Goal: Transaction & Acquisition: Book appointment/travel/reservation

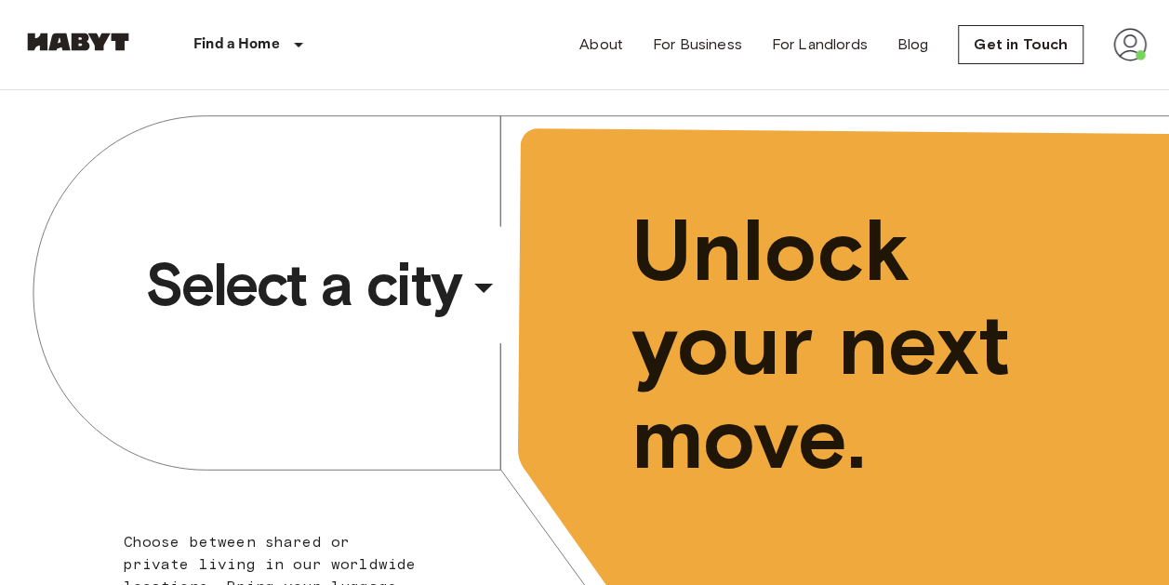
click at [346, 271] on span "Select a city" at bounding box center [303, 284] width 316 height 74
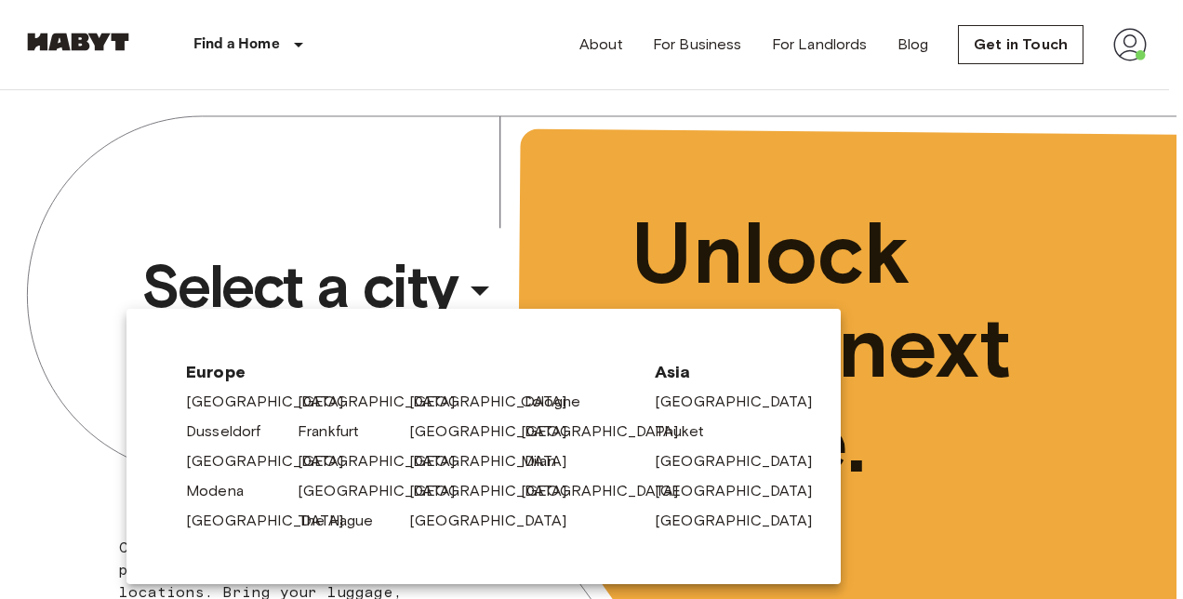
click at [296, 392] on div "[GEOGRAPHIC_DATA]" at bounding box center [346, 398] width 112 height 30
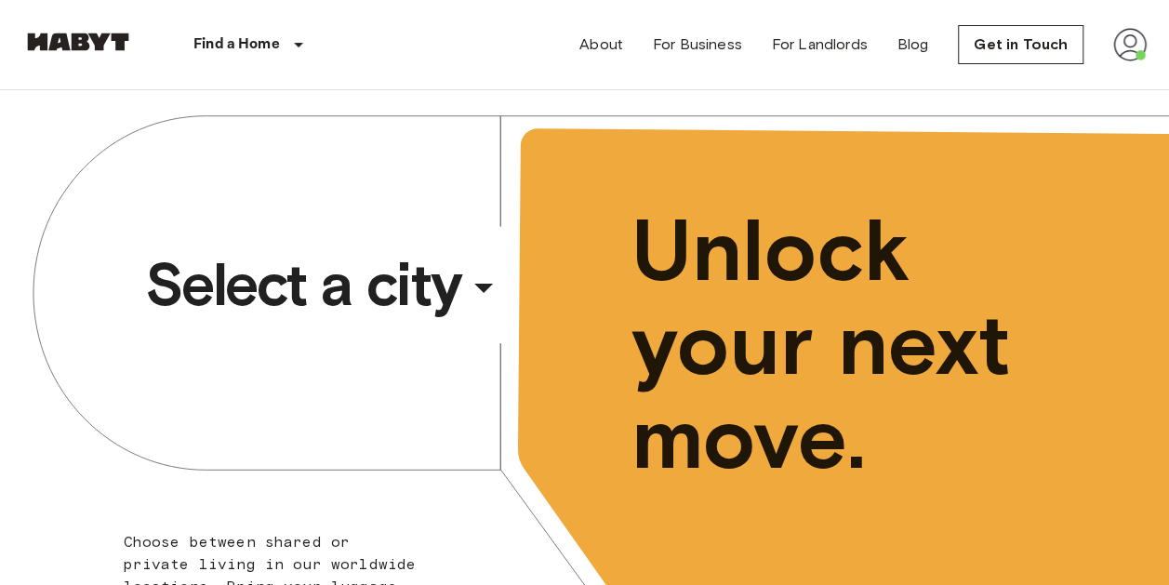
click at [372, 284] on span "Select a city" at bounding box center [303, 284] width 316 height 74
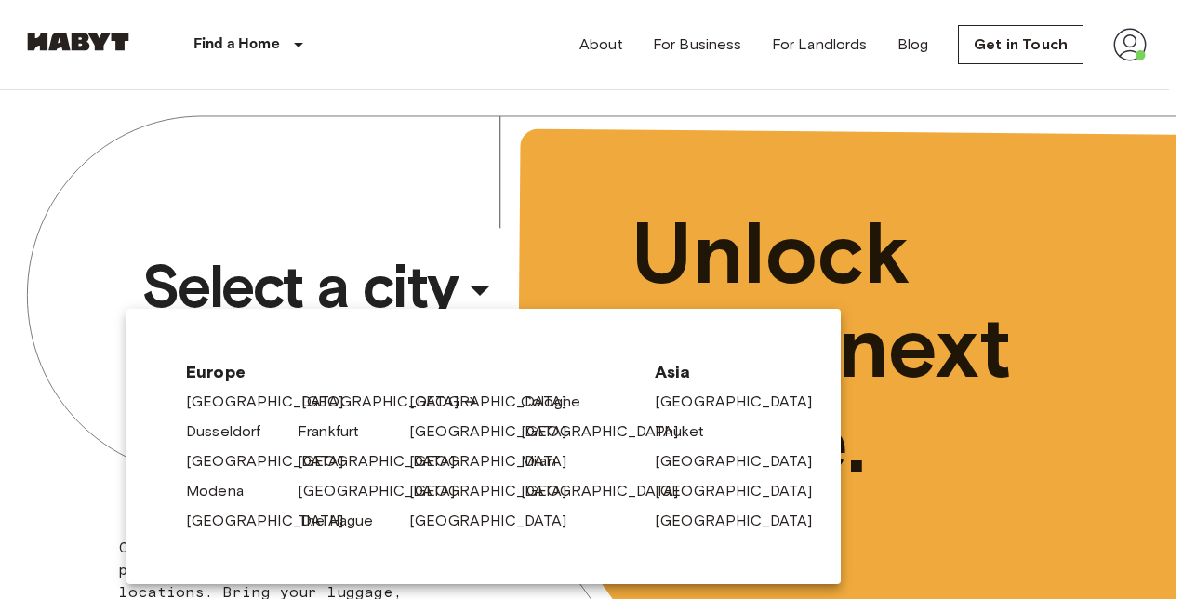
click at [313, 407] on link "[GEOGRAPHIC_DATA]" at bounding box center [389, 402] width 177 height 22
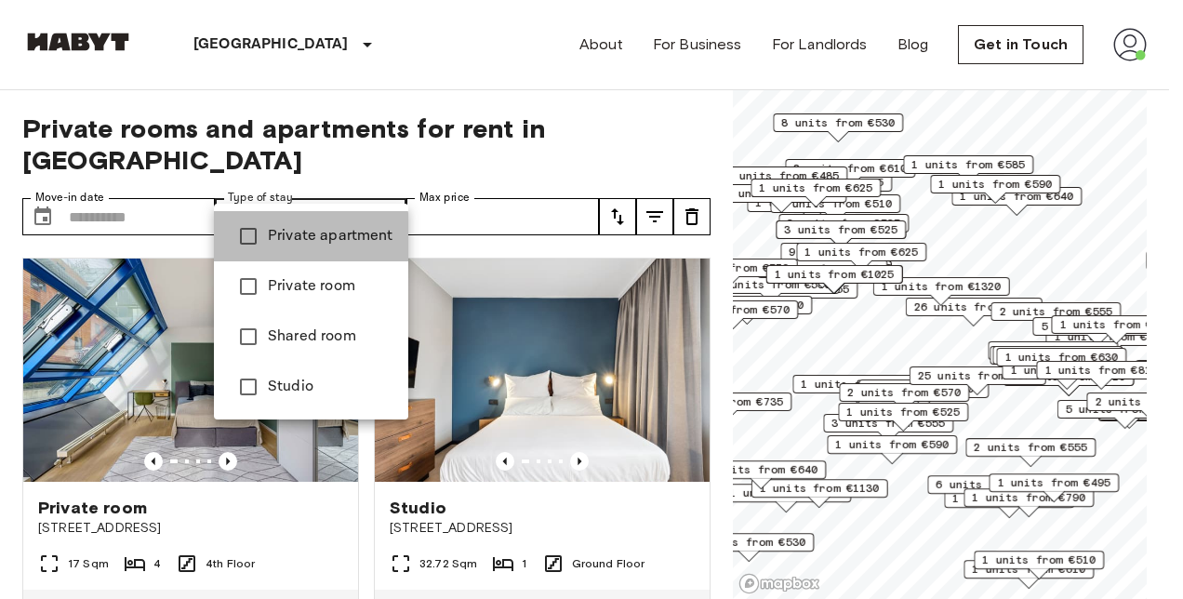
click at [268, 241] on span "Private apartment" at bounding box center [331, 236] width 126 height 22
type input "**********"
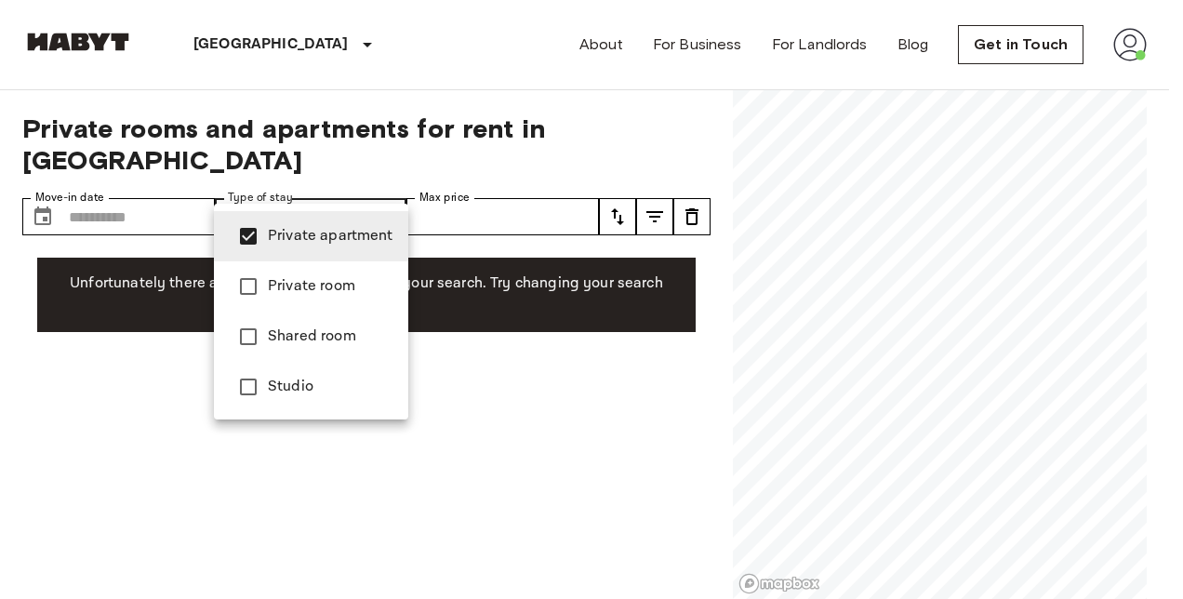
click at [36, 178] on div at bounding box center [591, 299] width 1183 height 599
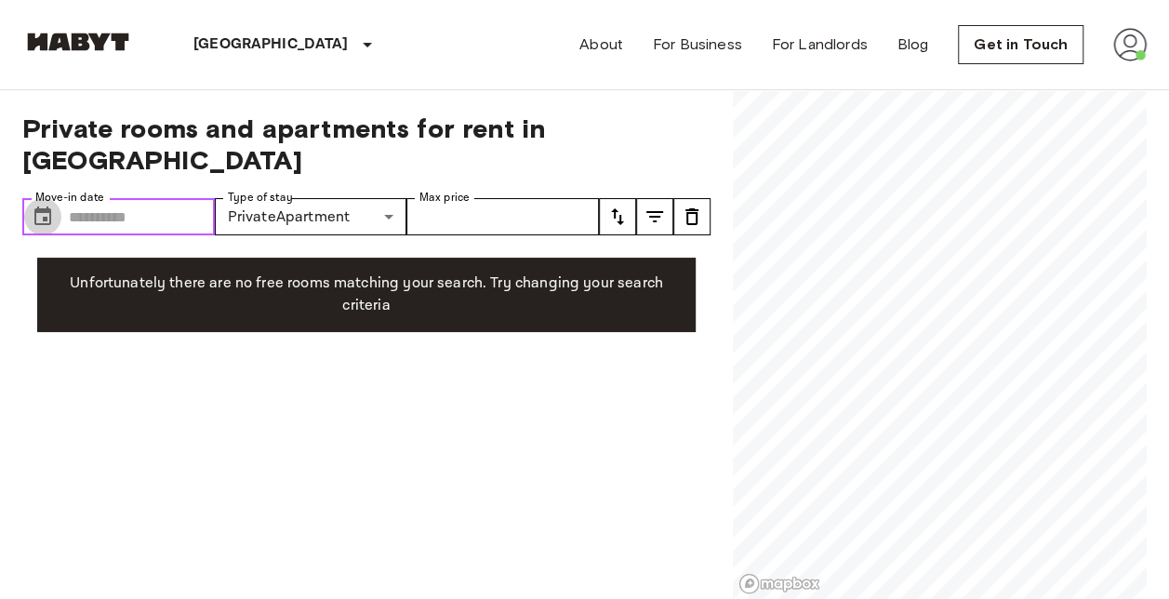
click at [44, 206] on icon "Choose date" at bounding box center [42, 215] width 17 height 19
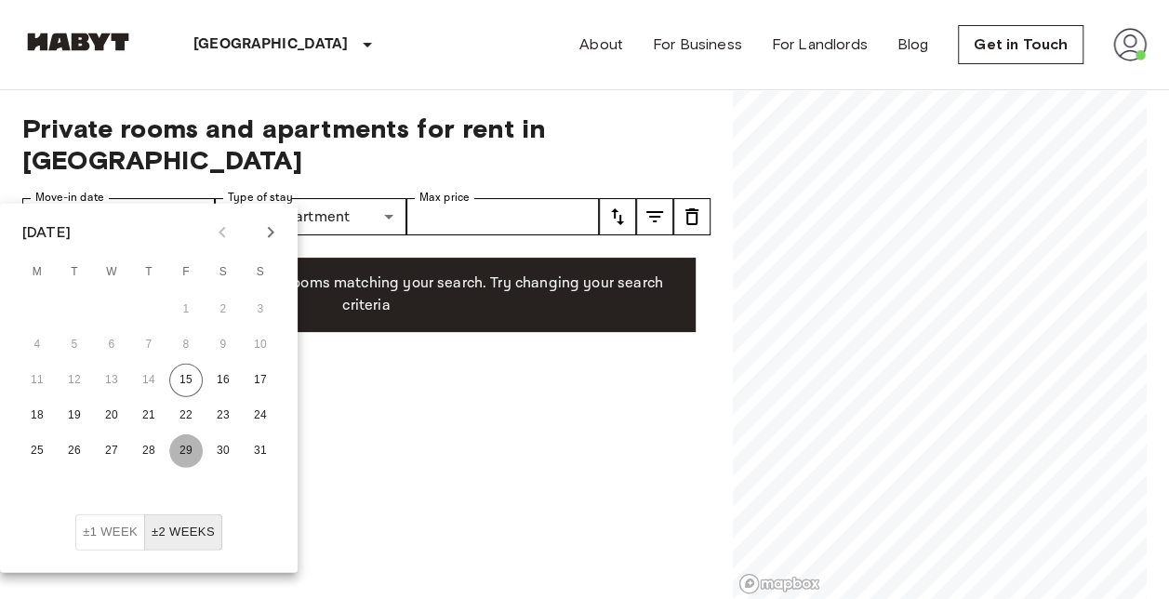
click at [192, 445] on button "29" at bounding box center [185, 450] width 33 height 33
type input "**********"
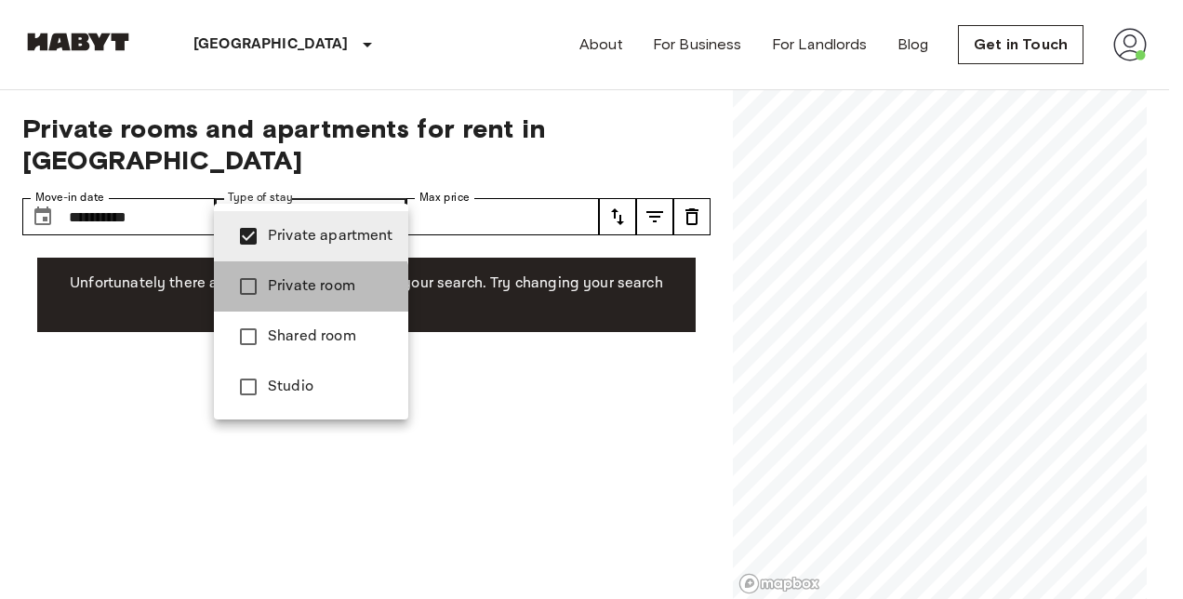
click at [282, 296] on span "Private room" at bounding box center [331, 286] width 126 height 22
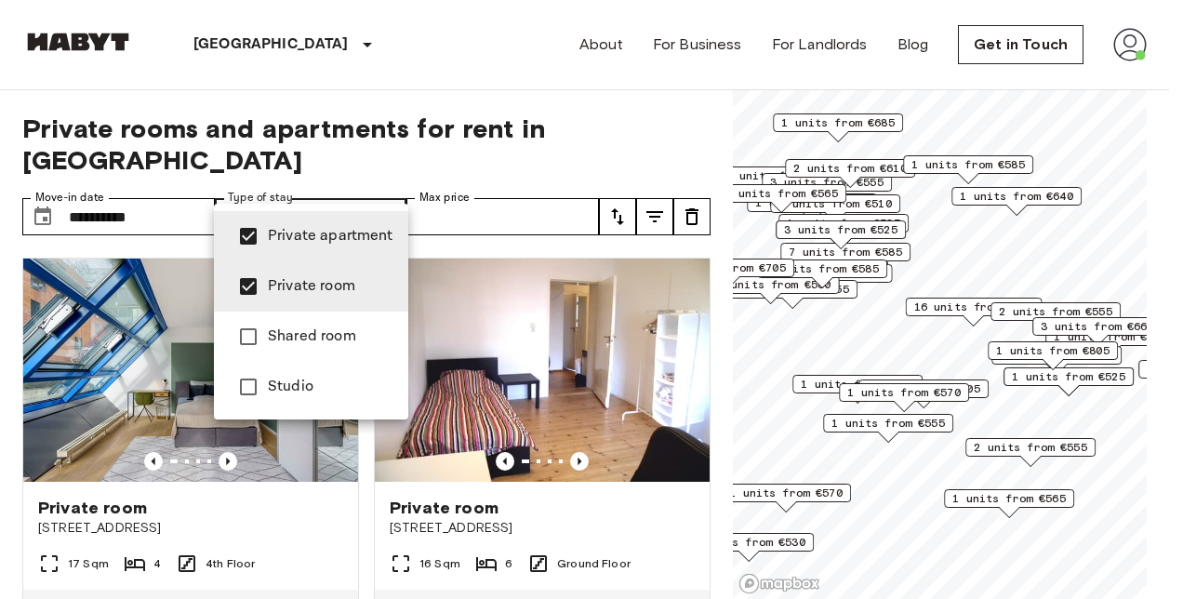
type input "**********"
click at [491, 197] on div at bounding box center [591, 299] width 1183 height 599
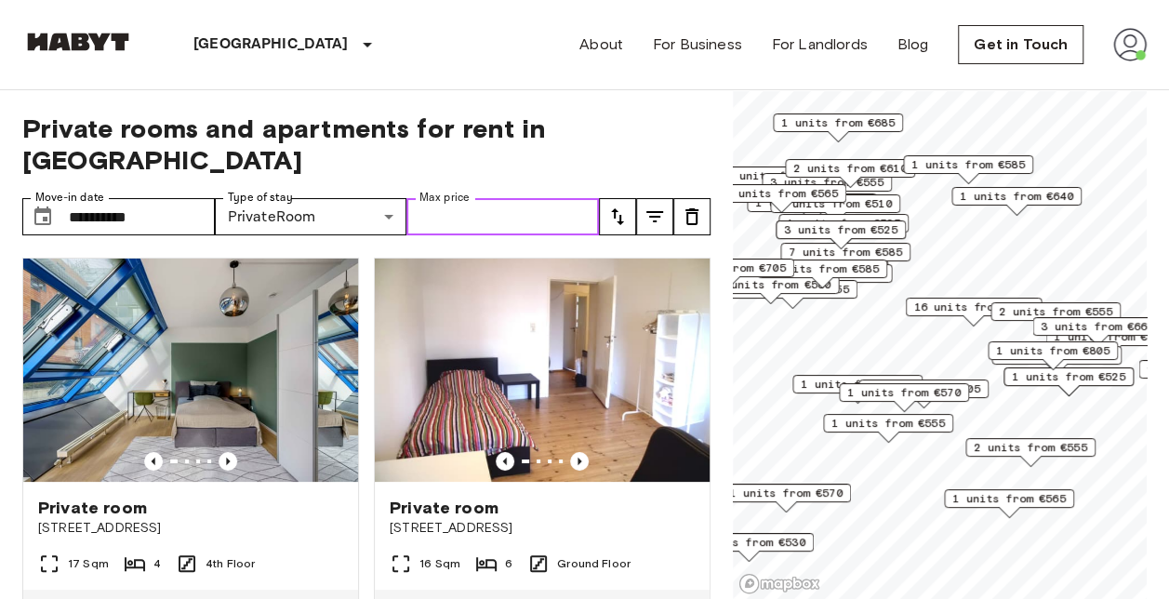
click at [483, 198] on input "Max price" at bounding box center [502, 216] width 193 height 37
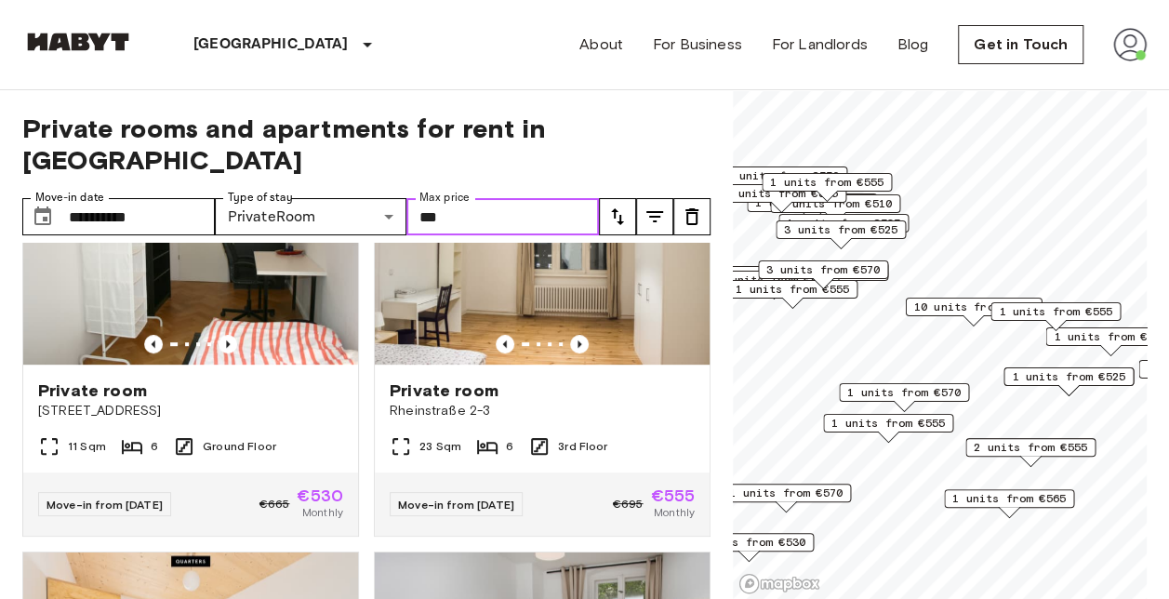
scroll to position [496, 0]
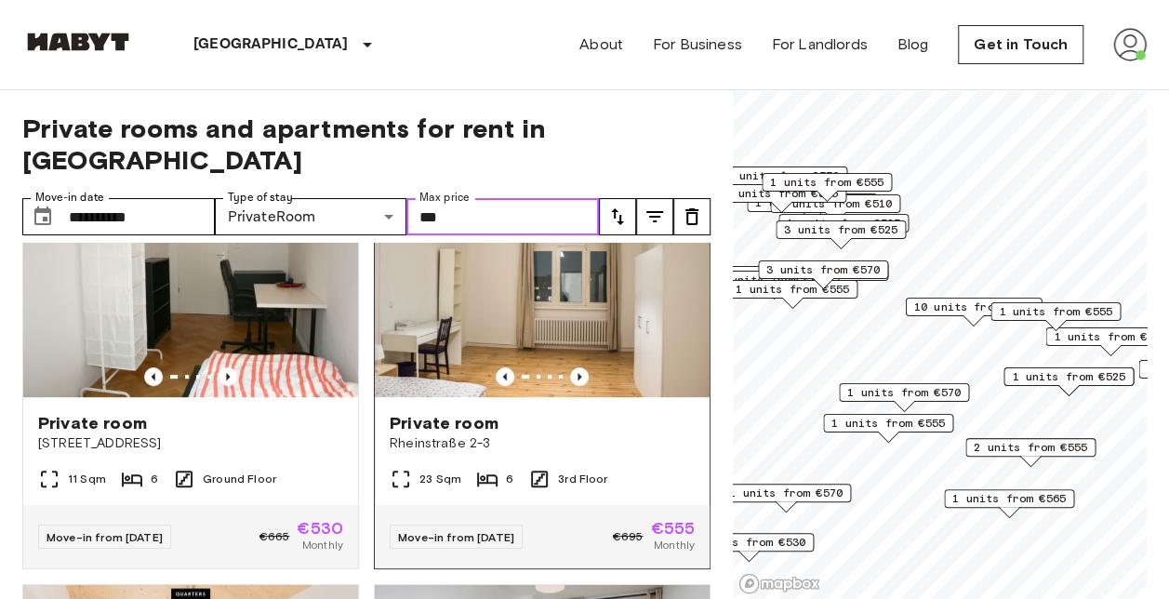
click at [445, 277] on img at bounding box center [542, 285] width 335 height 223
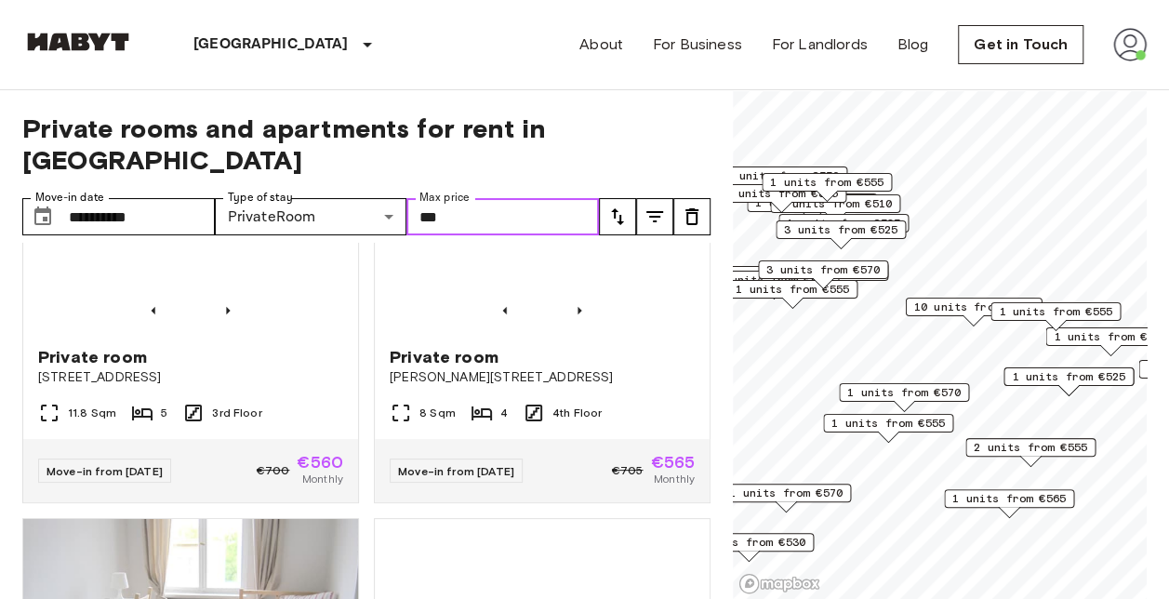
scroll to position [3441, 0]
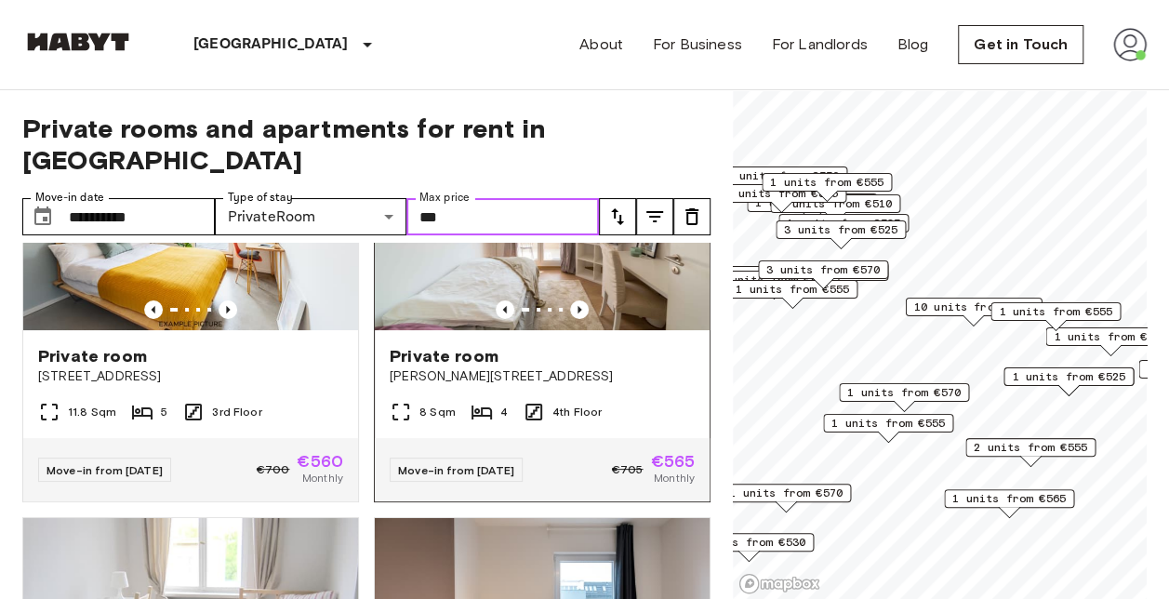
click at [619, 273] on img at bounding box center [542, 218] width 335 height 223
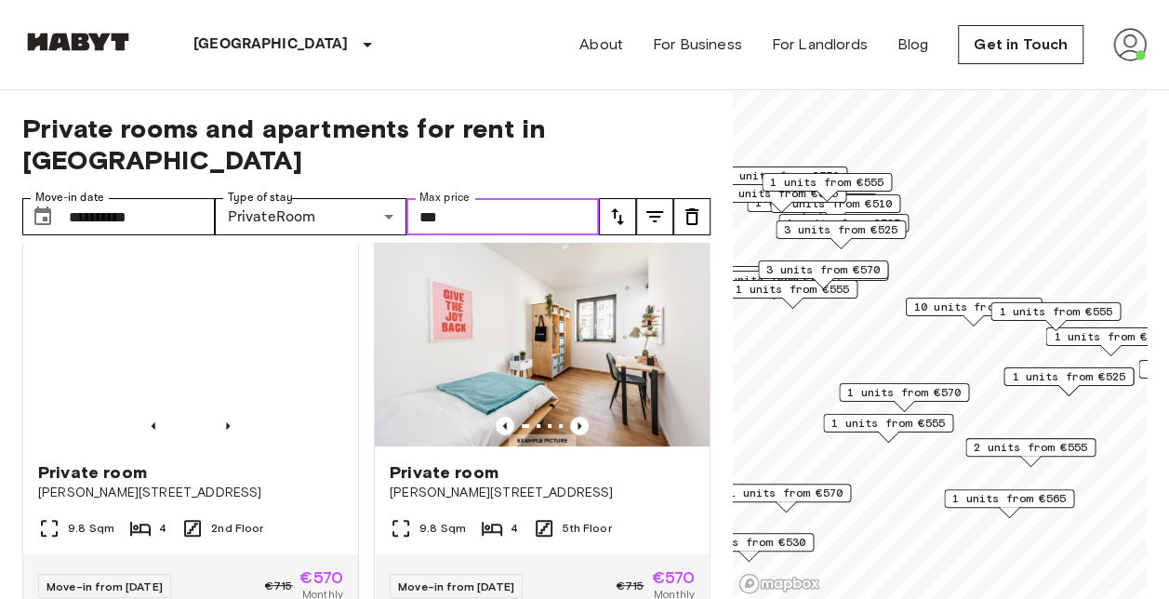
scroll to position [10720, 0]
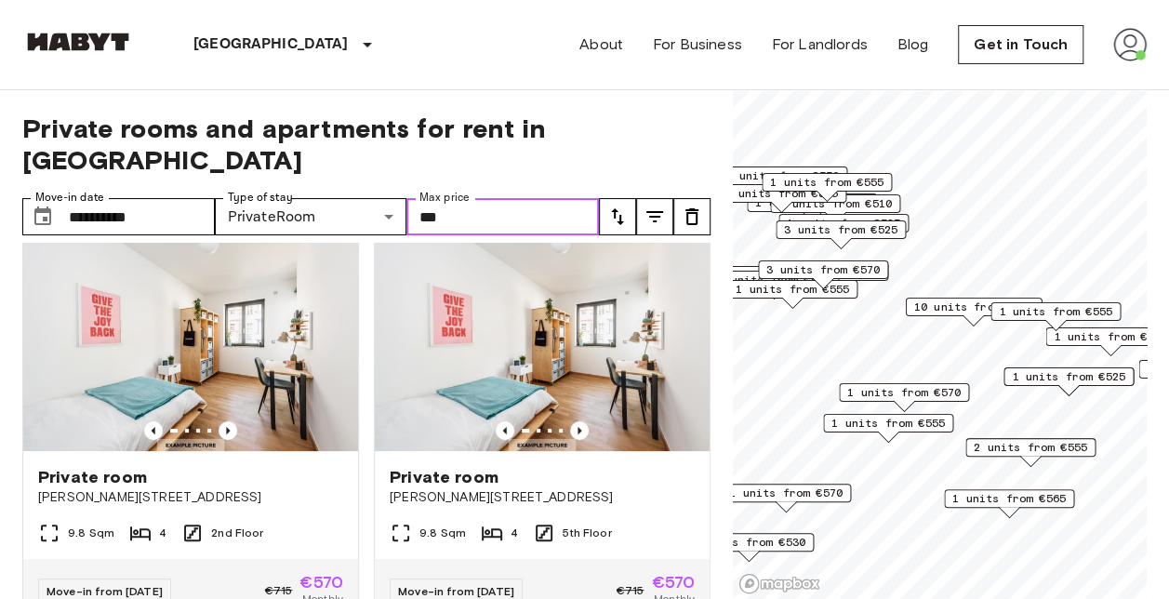
click at [482, 198] on input "***" at bounding box center [502, 216] width 193 height 37
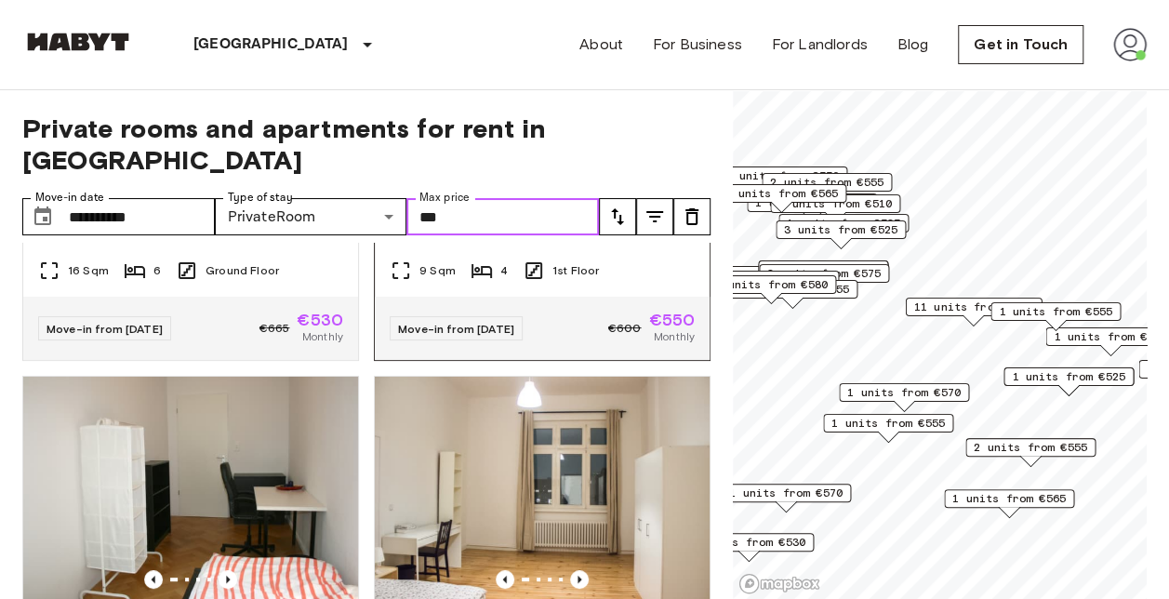
scroll to position [554, 0]
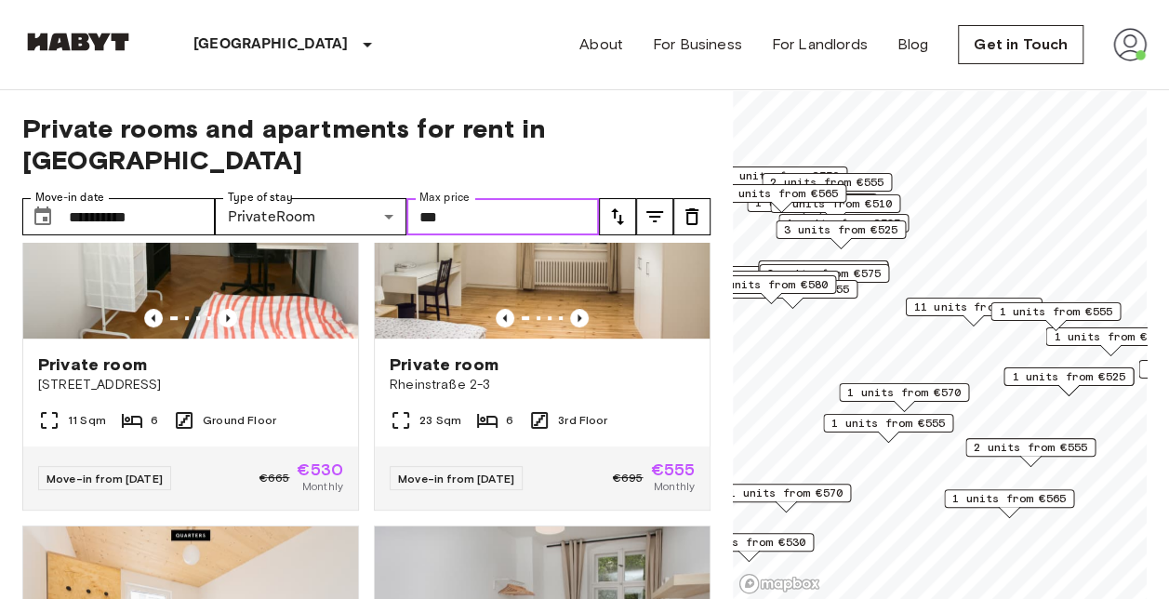
click at [486, 198] on input "***" at bounding box center [502, 216] width 193 height 37
type input "*"
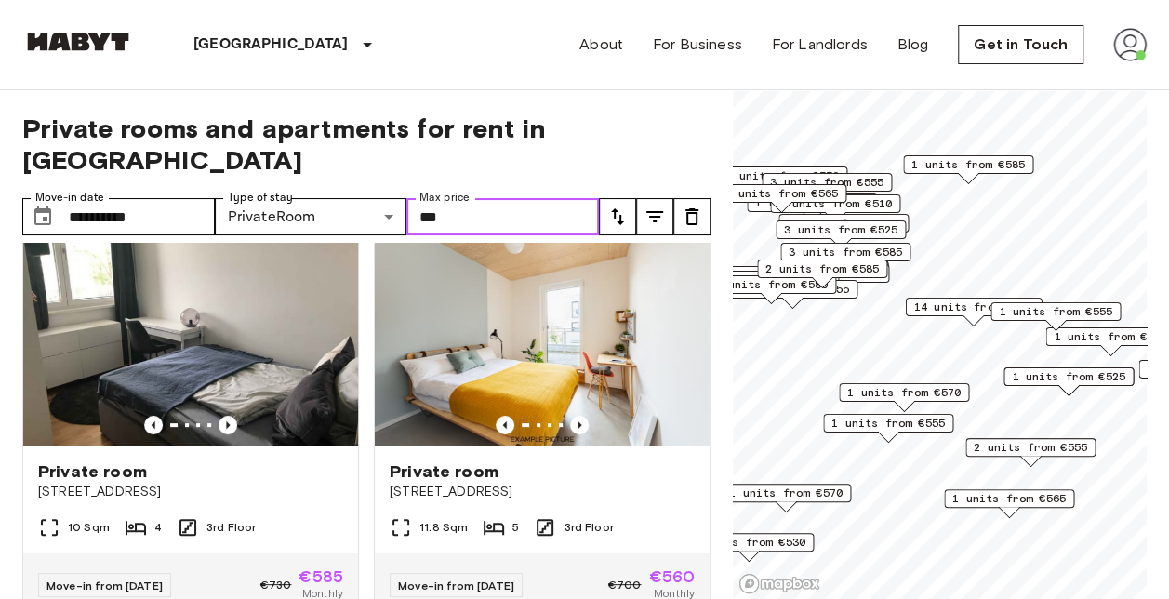
scroll to position [3737, 0]
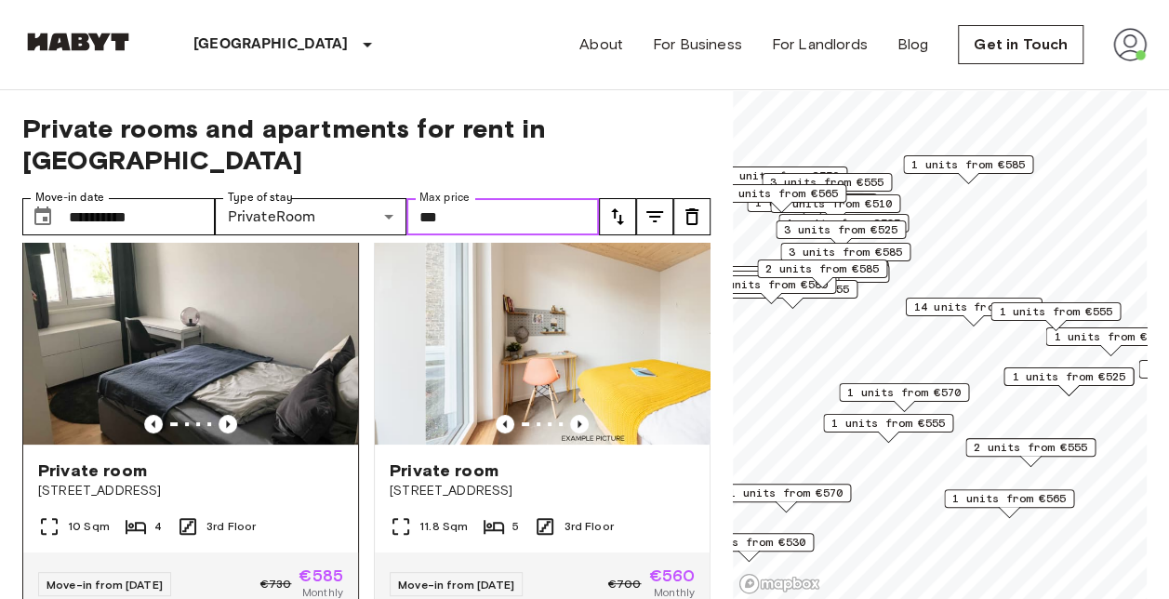
drag, startPoint x: 497, startPoint y: 417, endPoint x: 208, endPoint y: 393, distance: 289.3
click at [208, 393] on div "Private room Cunostraße 70 16 Sqm 6 Ground Floor Move-in from 18 Aug 25 €665 €5…" at bounding box center [358, 421] width 703 height 357
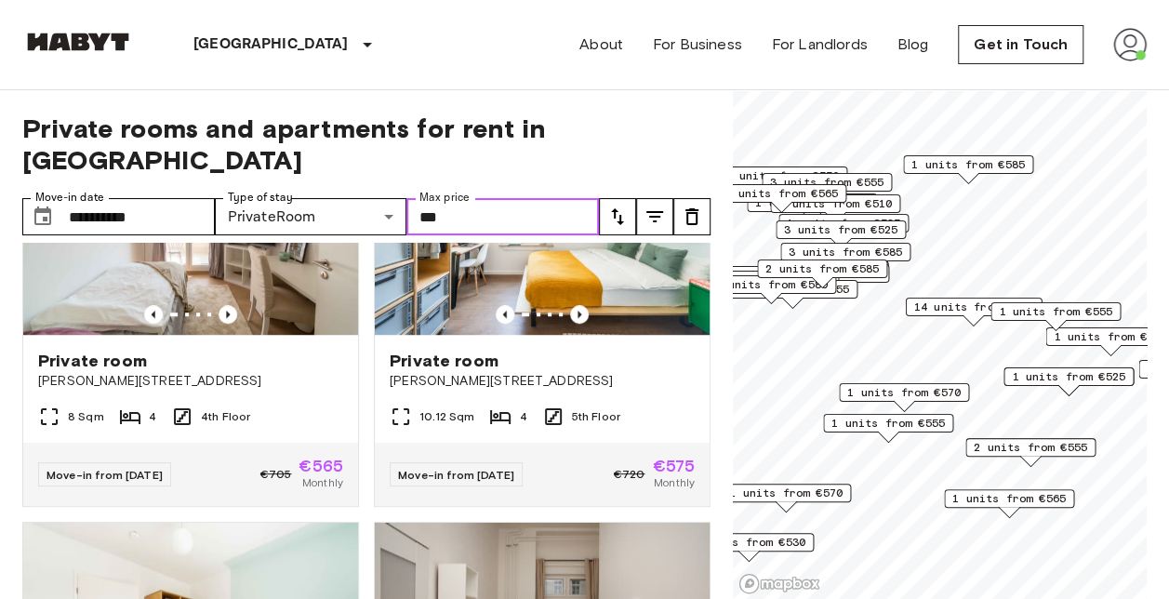
scroll to position [4257, 0]
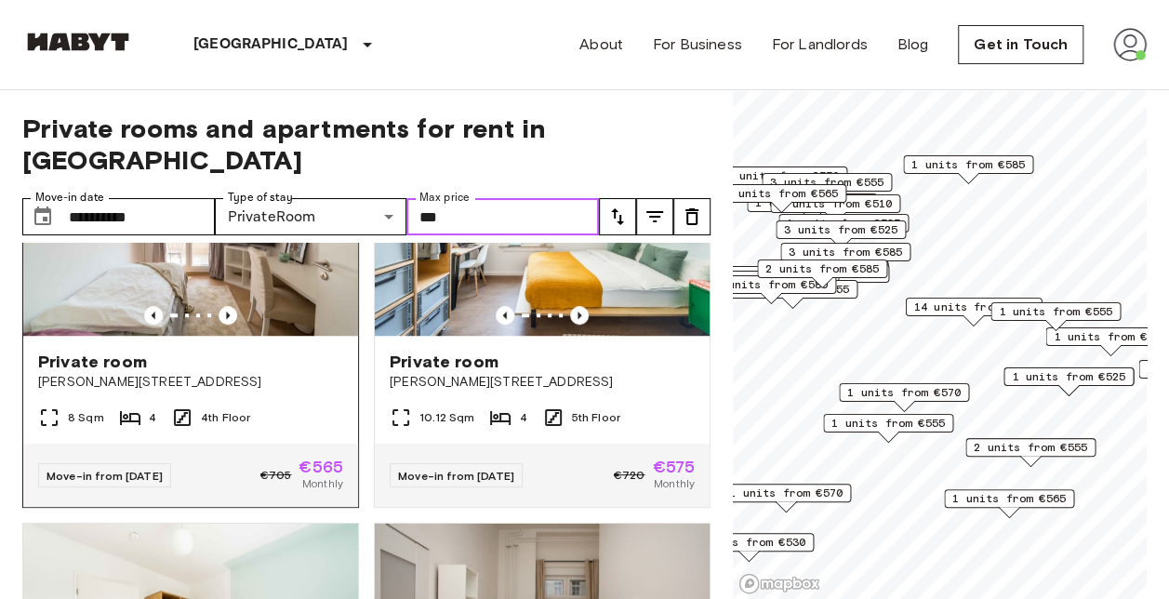
click at [225, 286] on img at bounding box center [190, 224] width 335 height 223
type input "***"
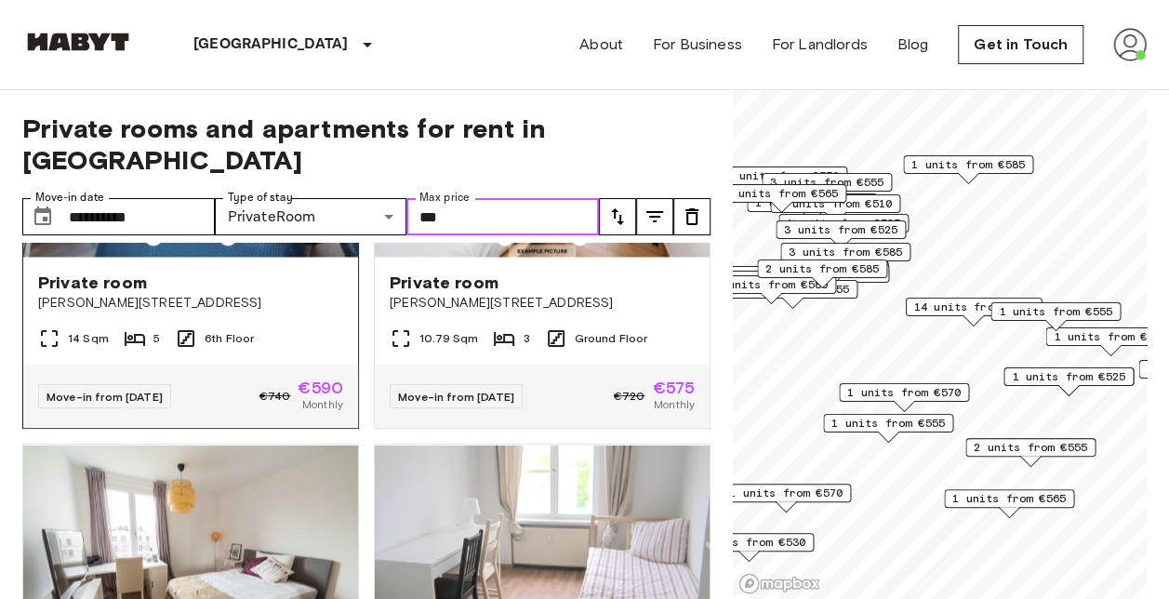
scroll to position [5064, 0]
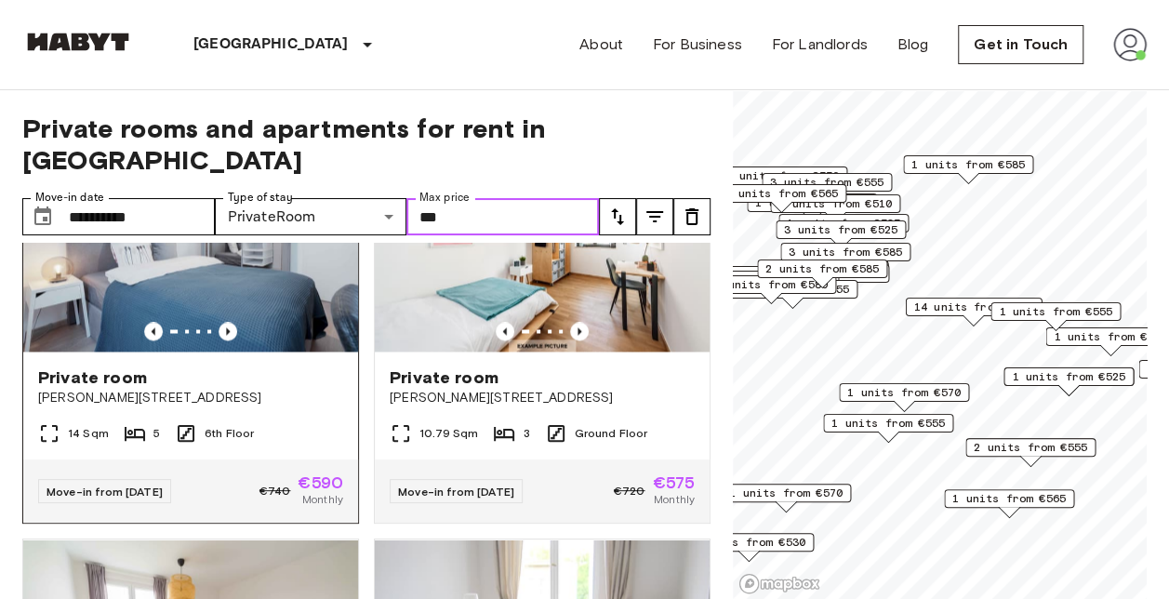
click at [250, 313] on img at bounding box center [190, 239] width 335 height 223
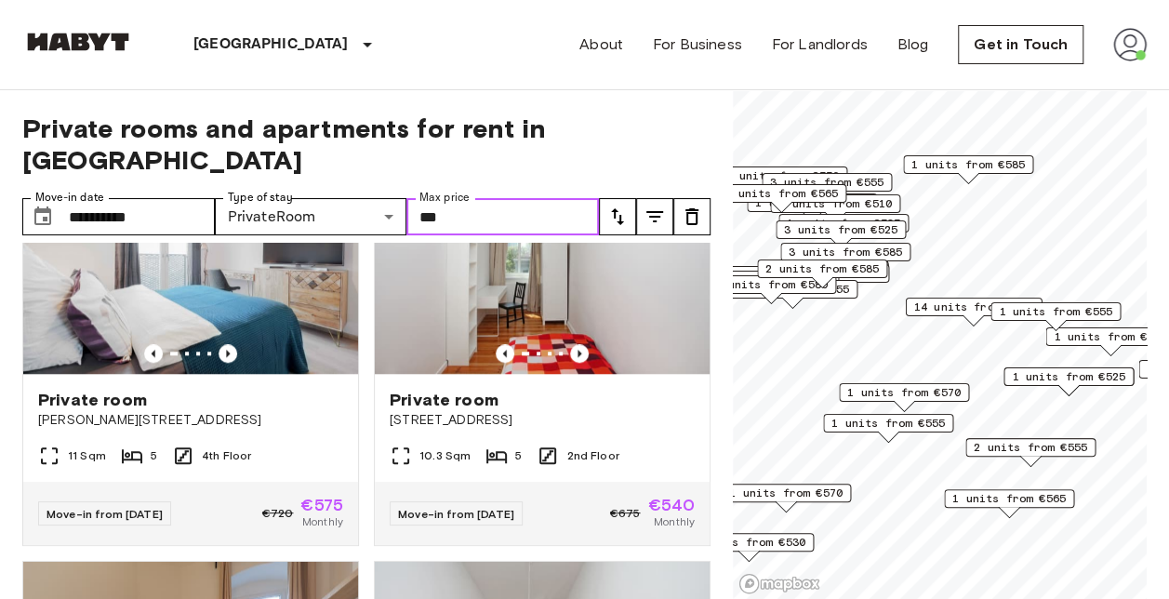
scroll to position [8033, 0]
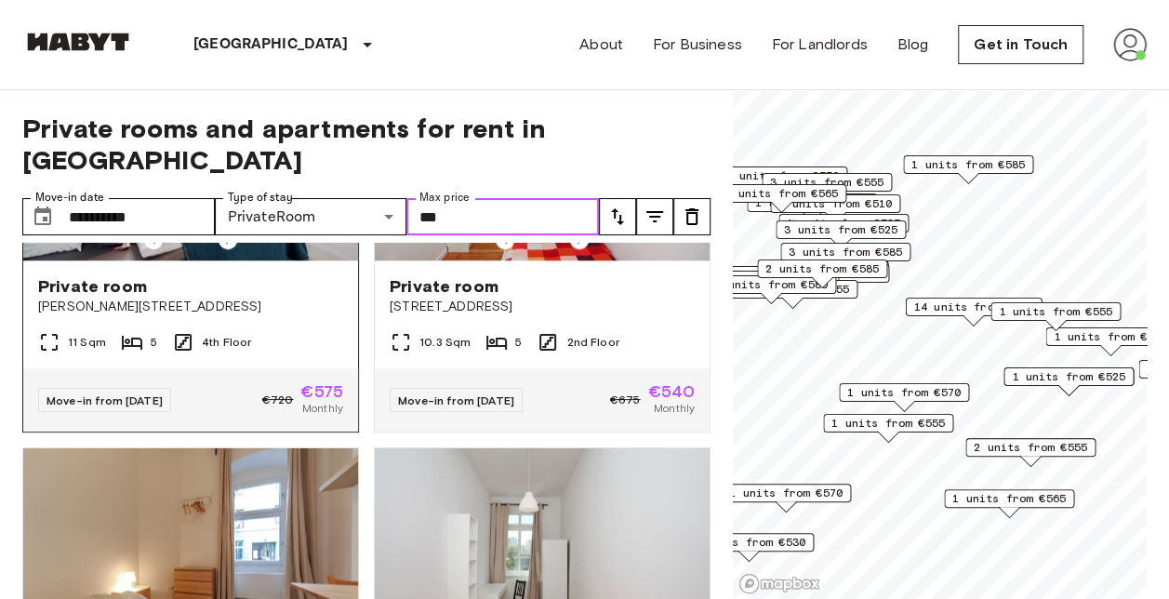
click at [215, 260] on img at bounding box center [190, 148] width 335 height 223
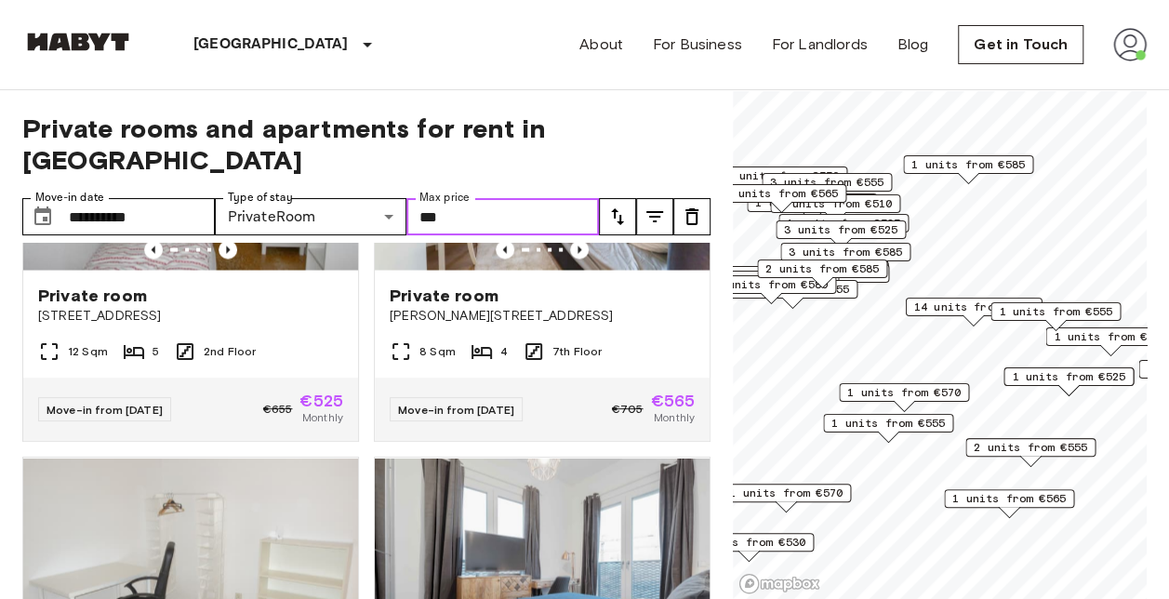
scroll to position [8847, 0]
click at [465, 269] on img at bounding box center [542, 157] width 335 height 223
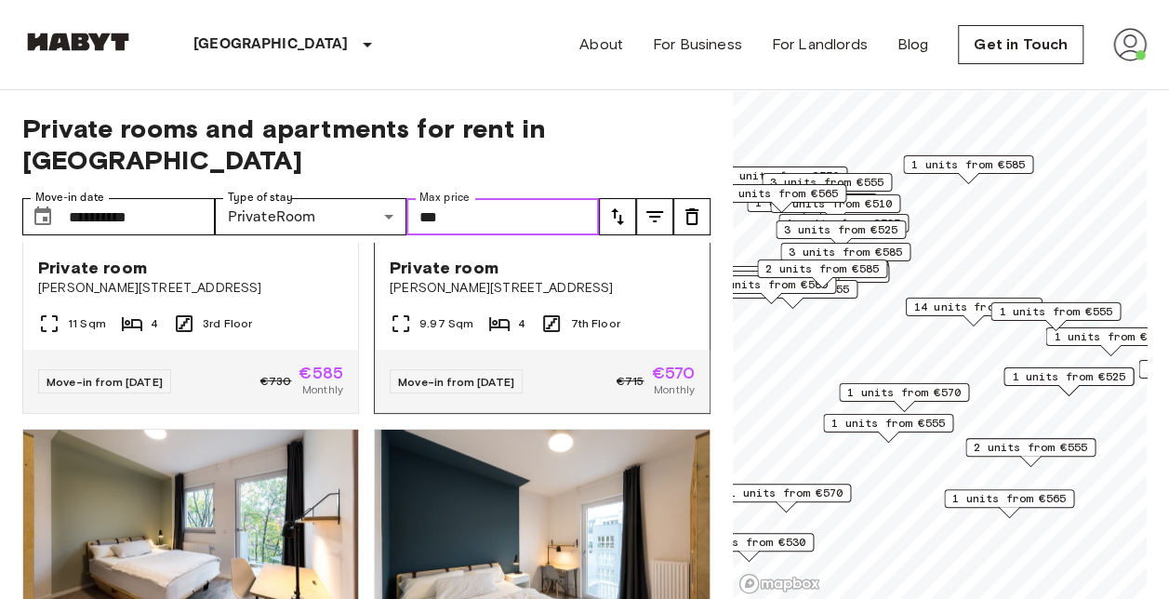
scroll to position [11340, 0]
click at [244, 243] on img at bounding box center [190, 131] width 335 height 223
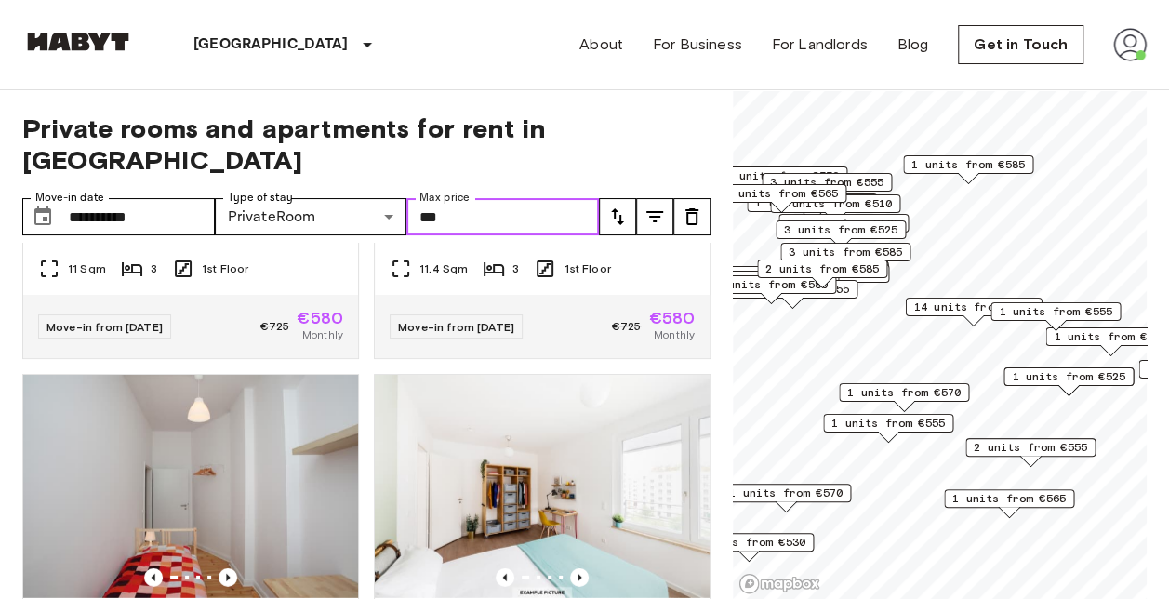
scroll to position [16758, 0]
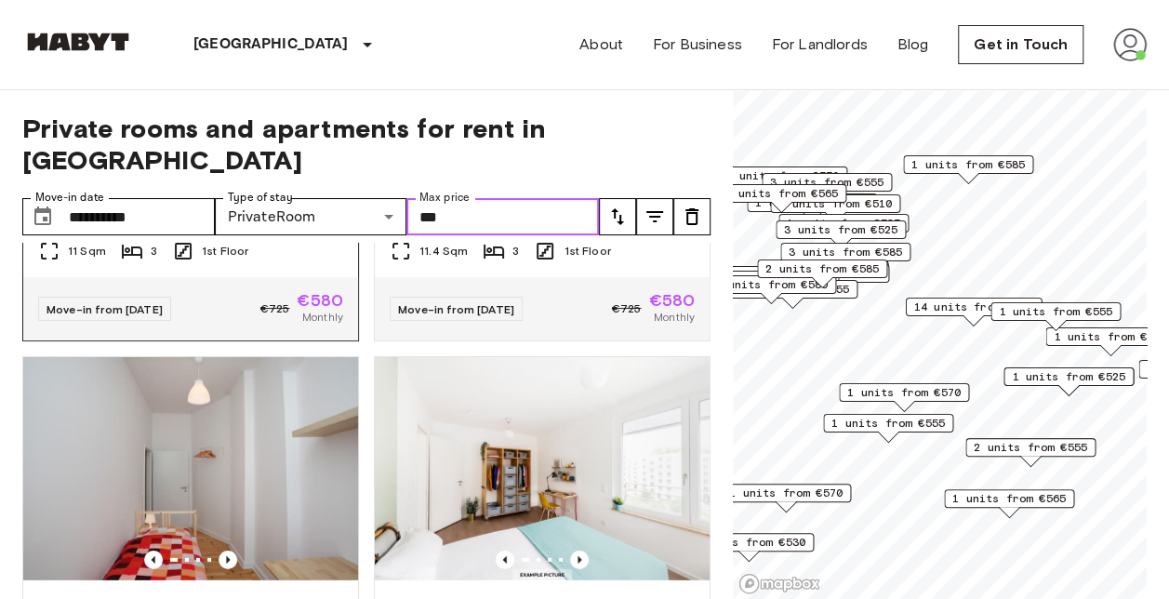
click at [281, 169] on img at bounding box center [190, 57] width 335 height 223
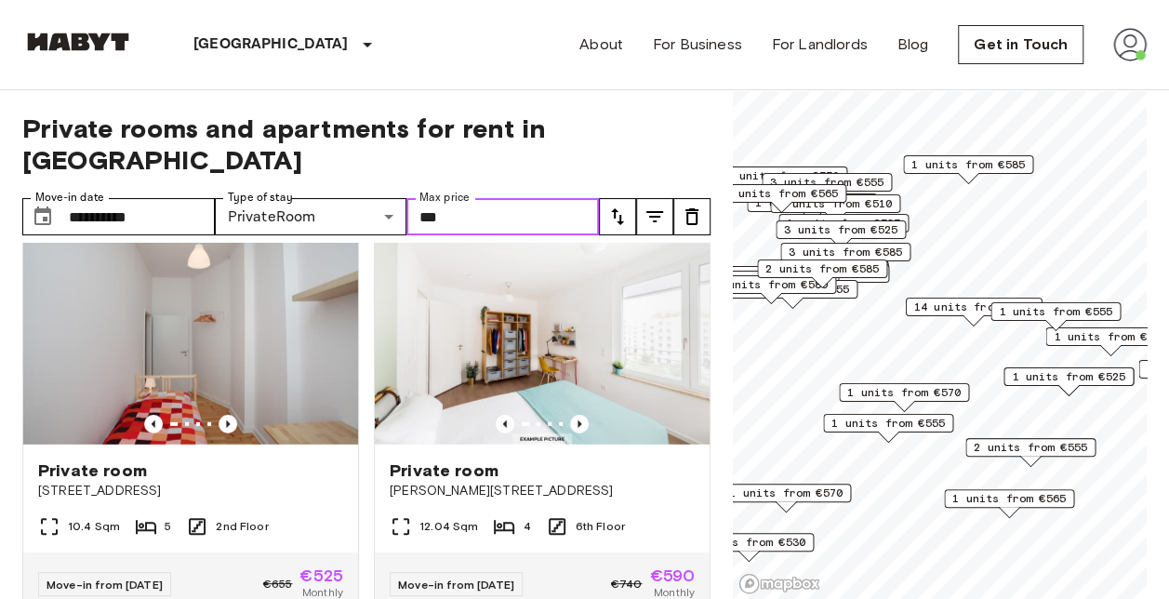
scroll to position [16932, 0]
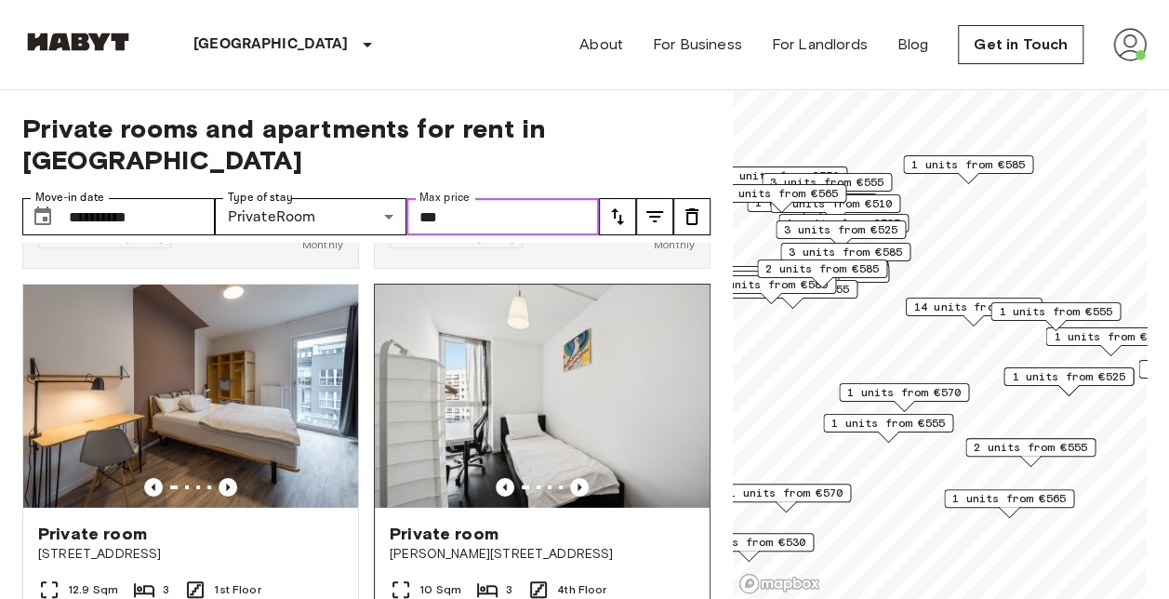
scroll to position [13422, 0]
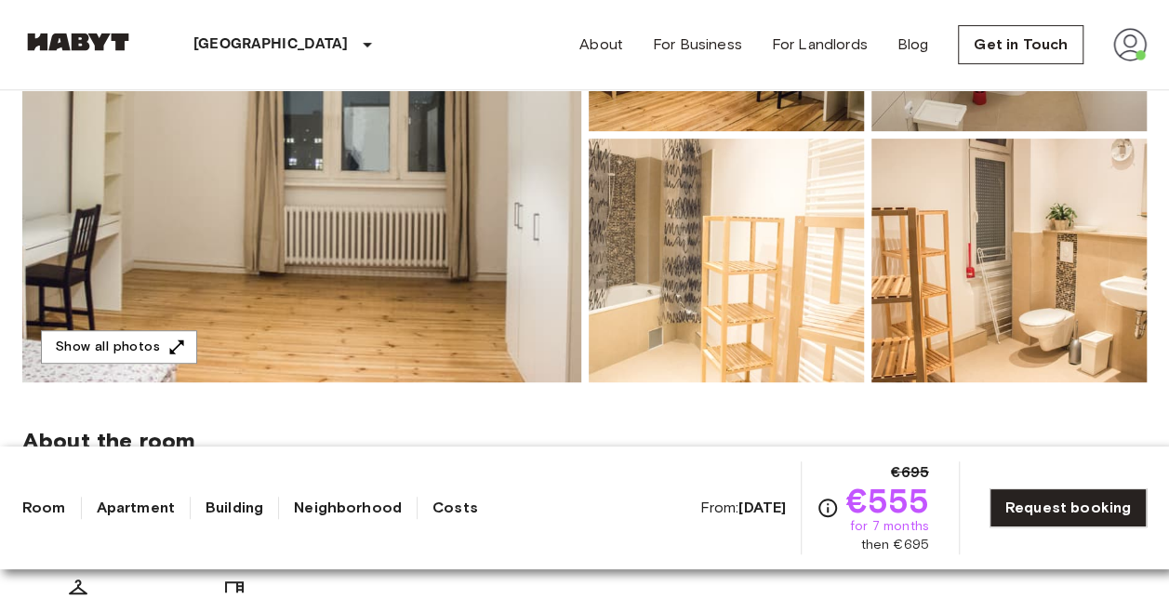
scroll to position [371, 0]
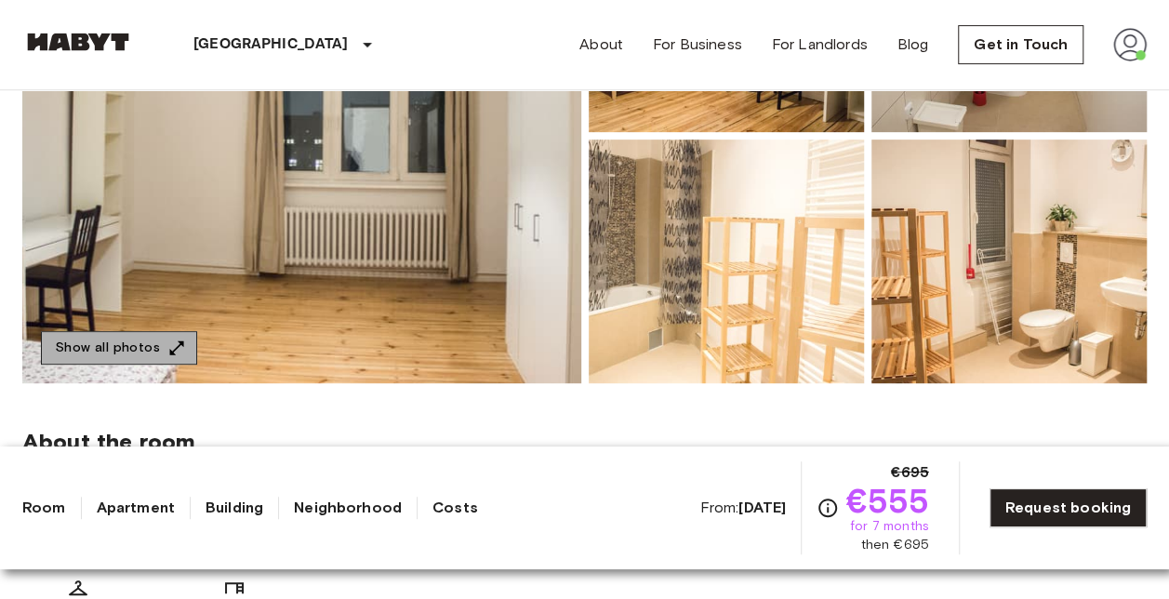
click at [158, 340] on button "Show all photos" at bounding box center [119, 348] width 156 height 34
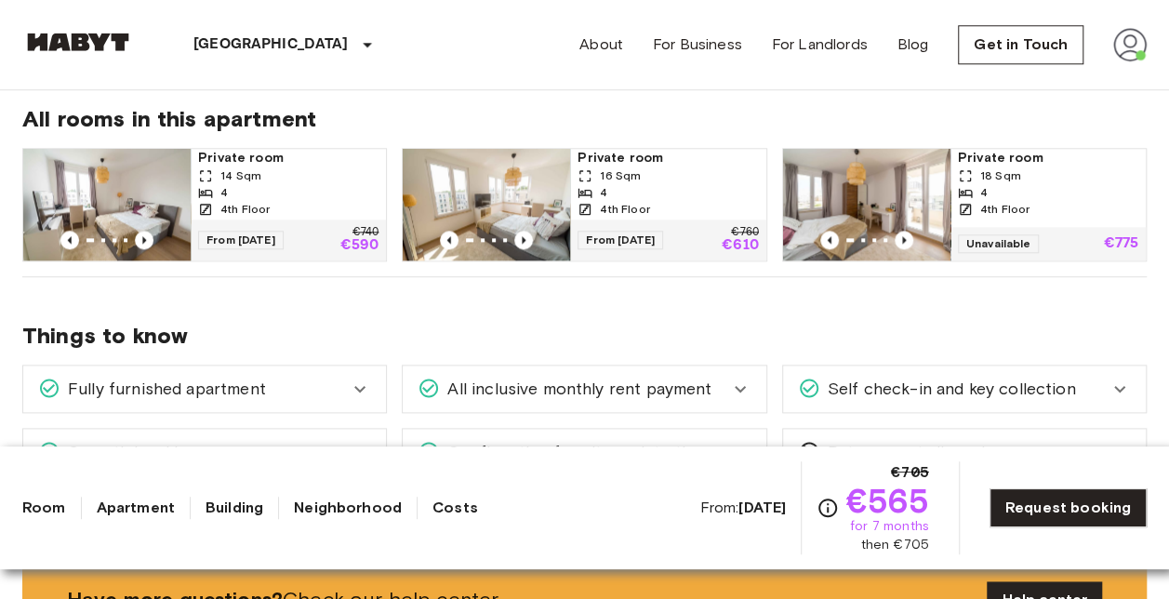
scroll to position [975, 0]
click at [93, 206] on img at bounding box center [106, 204] width 167 height 112
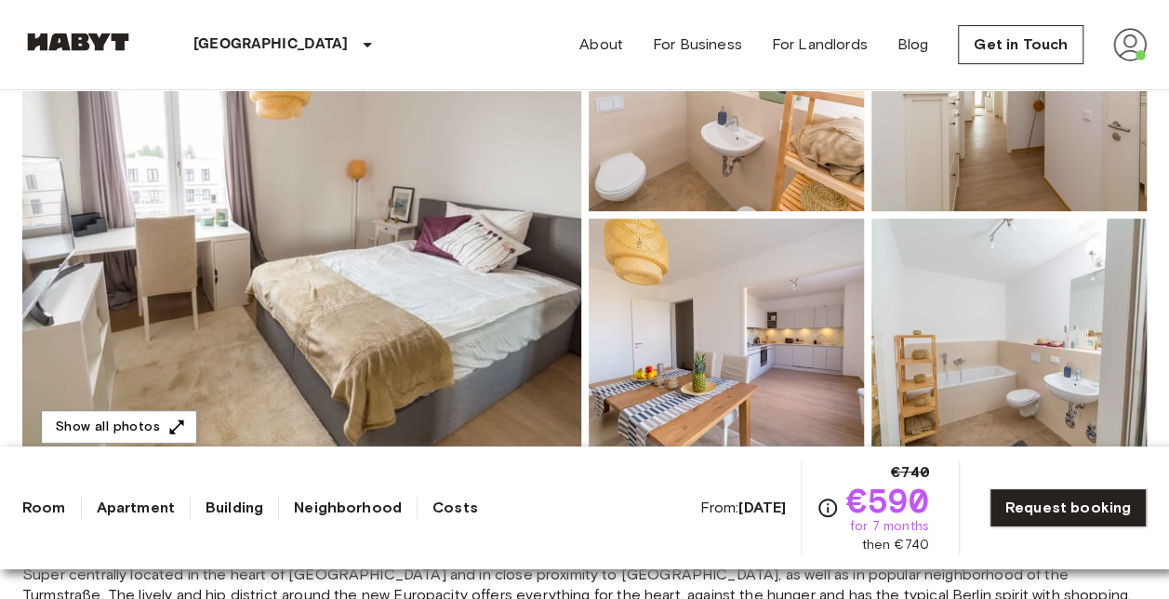
scroll to position [287, 0]
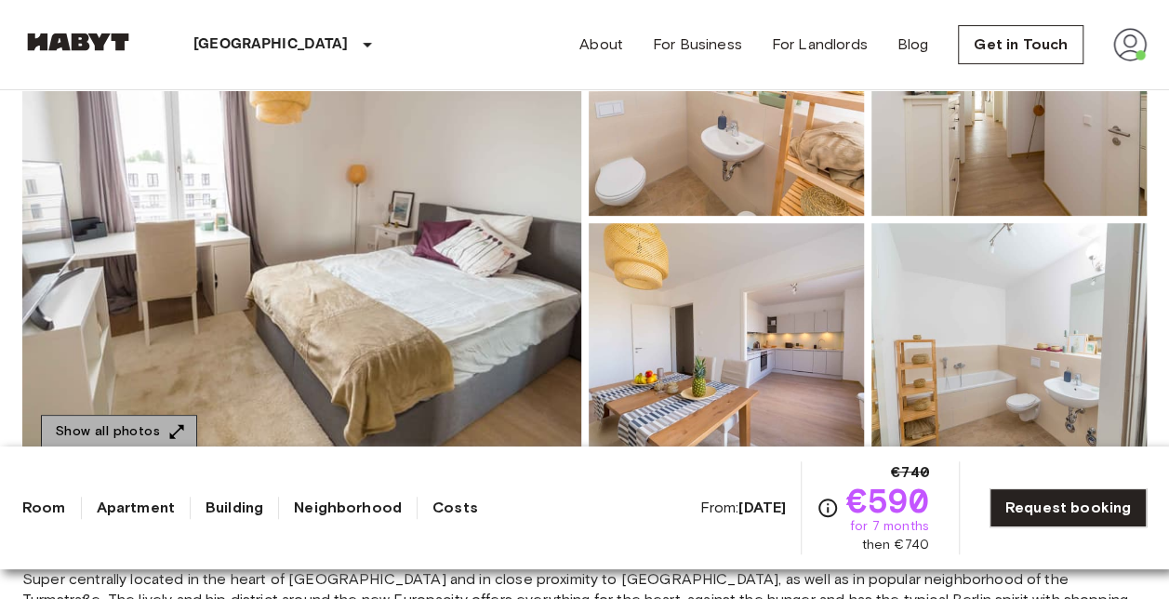
click at [140, 431] on button "Show all photos" at bounding box center [119, 432] width 156 height 34
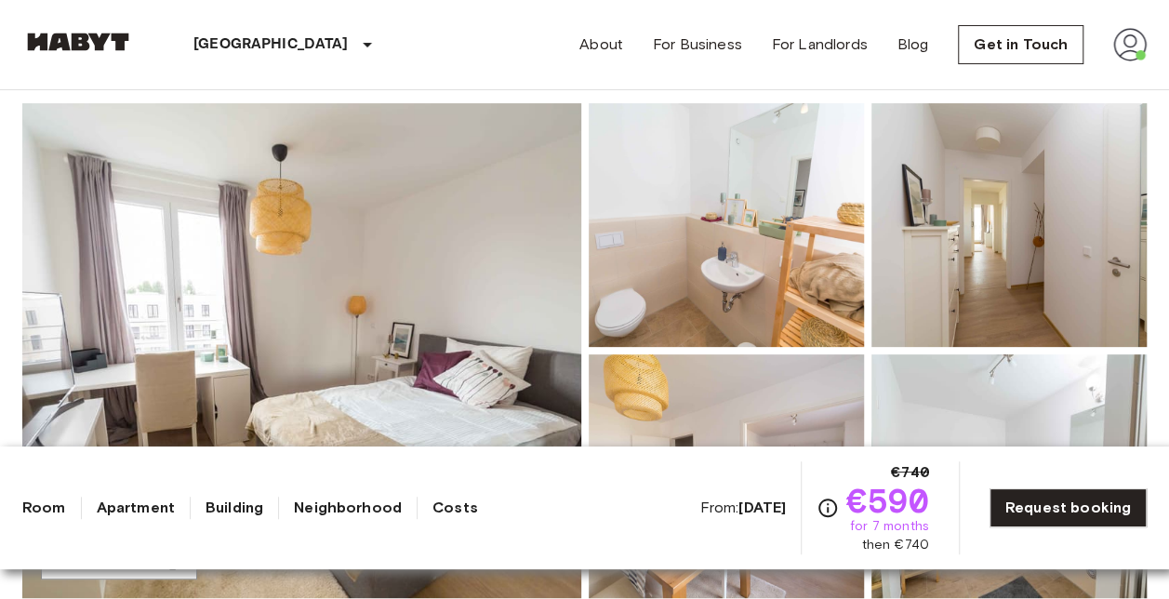
scroll to position [0, 0]
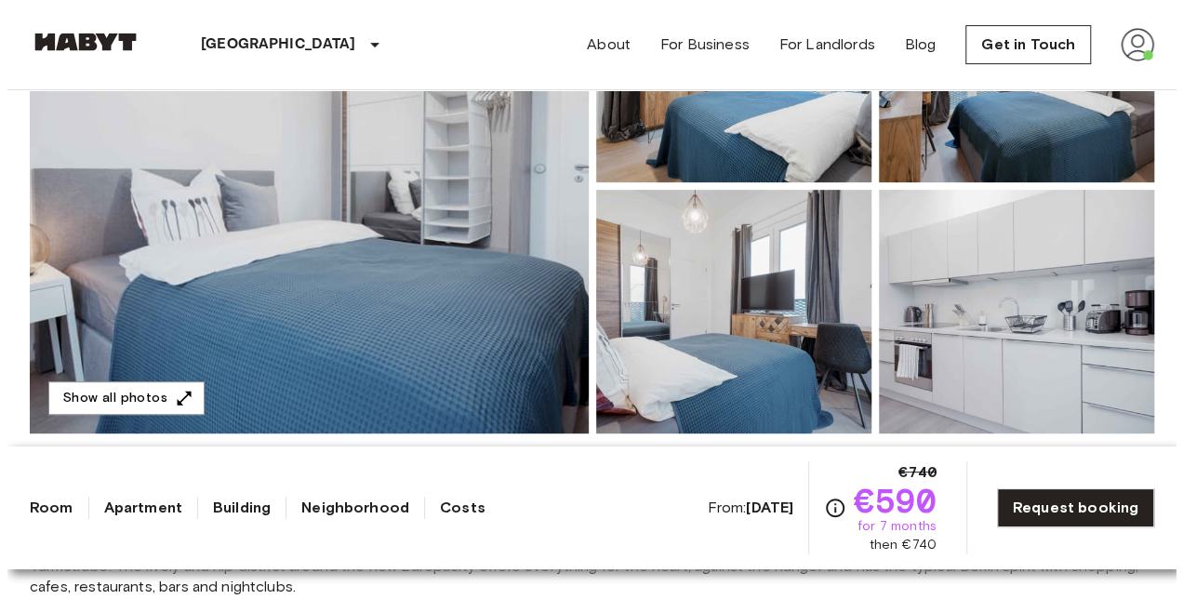
scroll to position [300, 0]
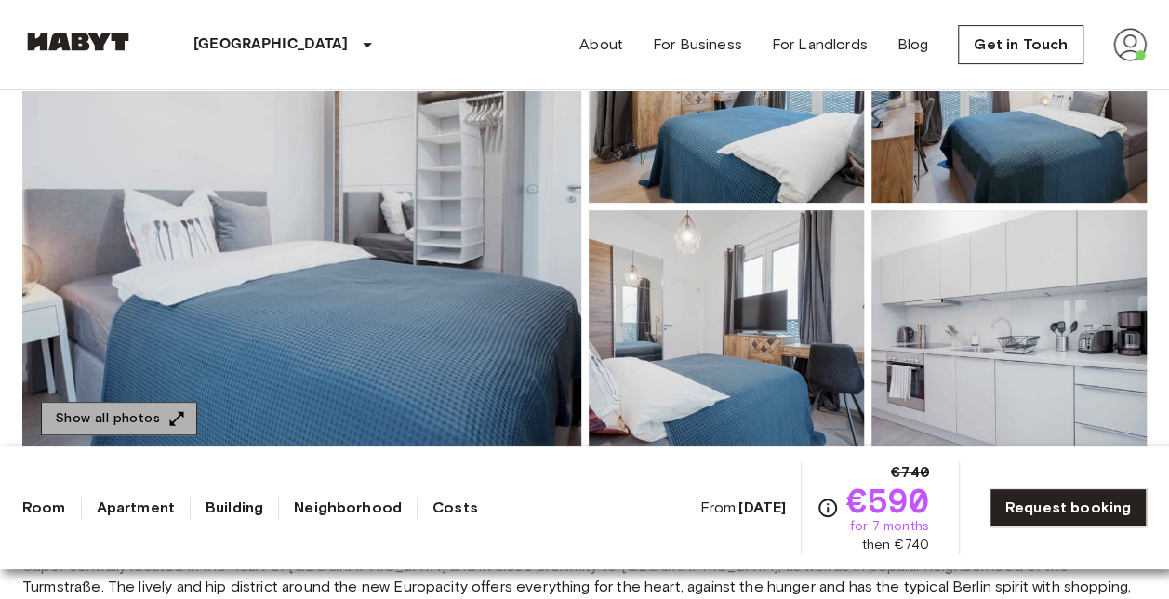
click at [171, 412] on icon "button" at bounding box center [176, 418] width 19 height 19
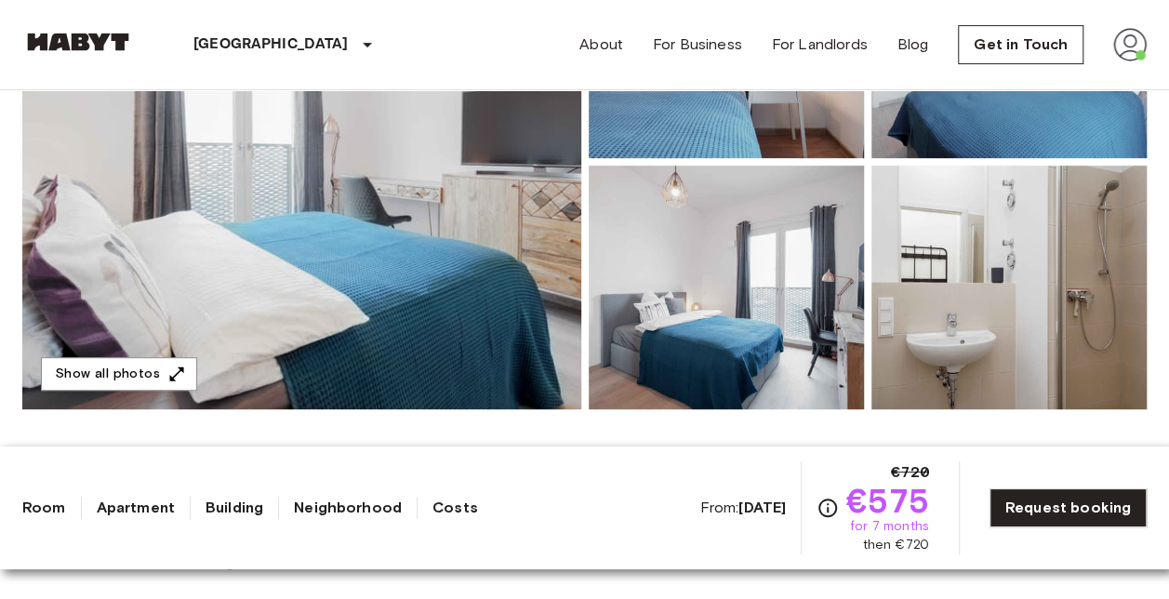
scroll to position [346, 0]
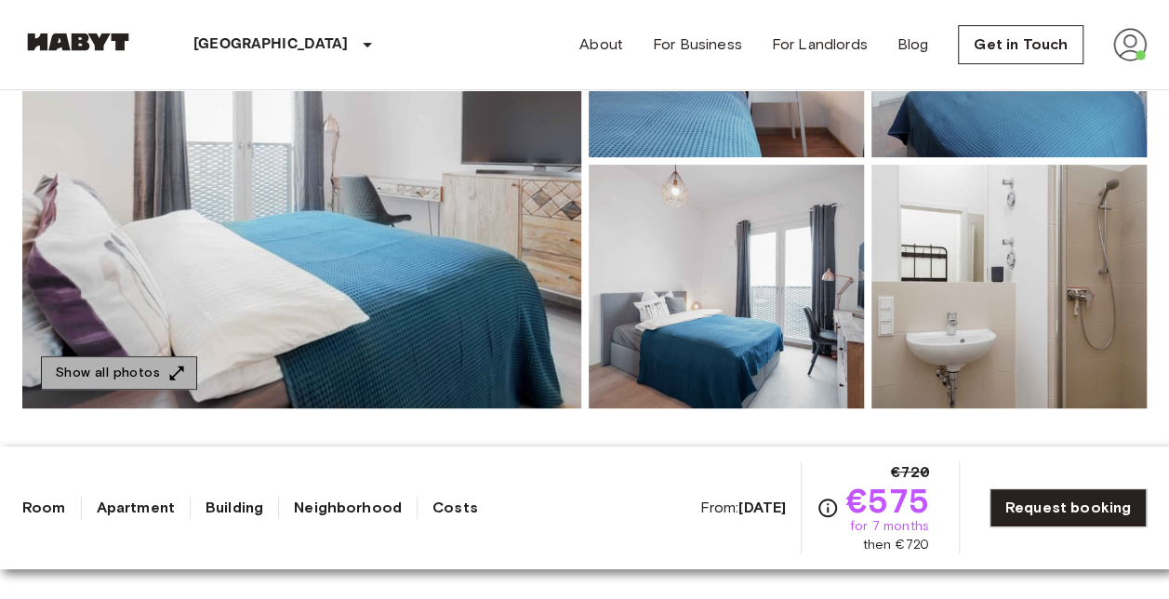
click at [138, 370] on button "Show all photos" at bounding box center [119, 373] width 156 height 34
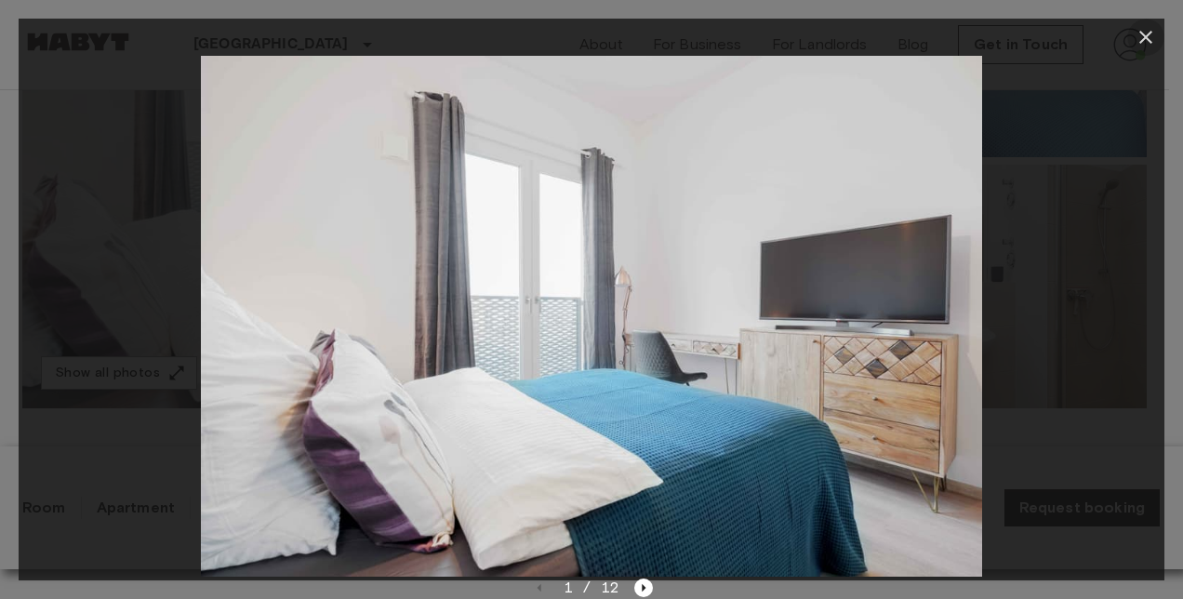
click at [1139, 32] on icon "button" at bounding box center [1146, 37] width 22 height 22
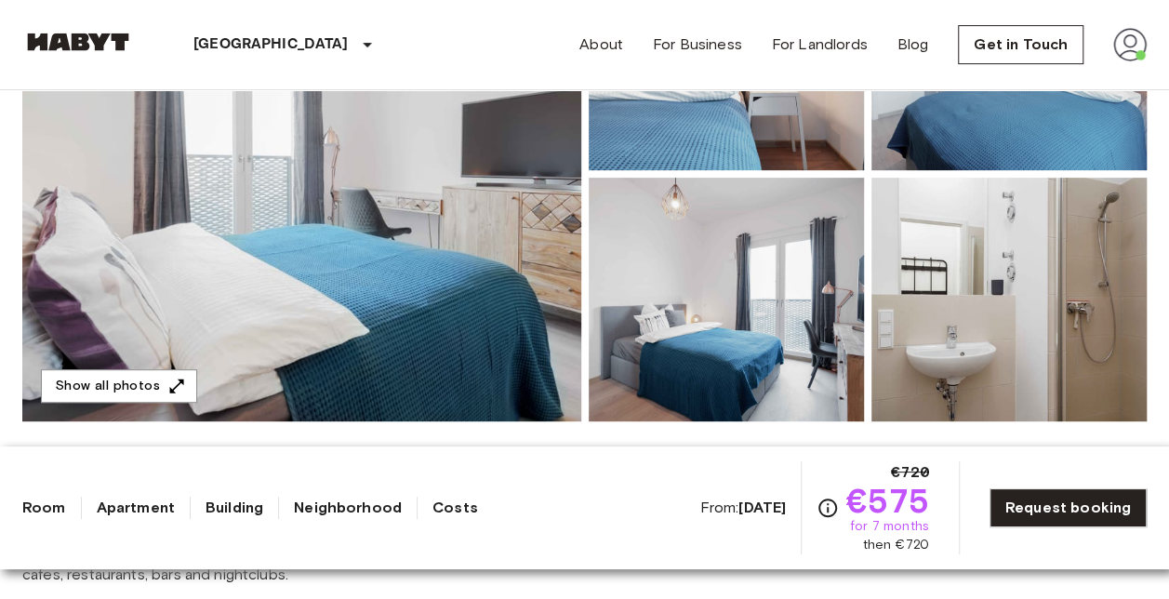
scroll to position [333, 0]
click at [157, 387] on button "Show all photos" at bounding box center [119, 386] width 156 height 34
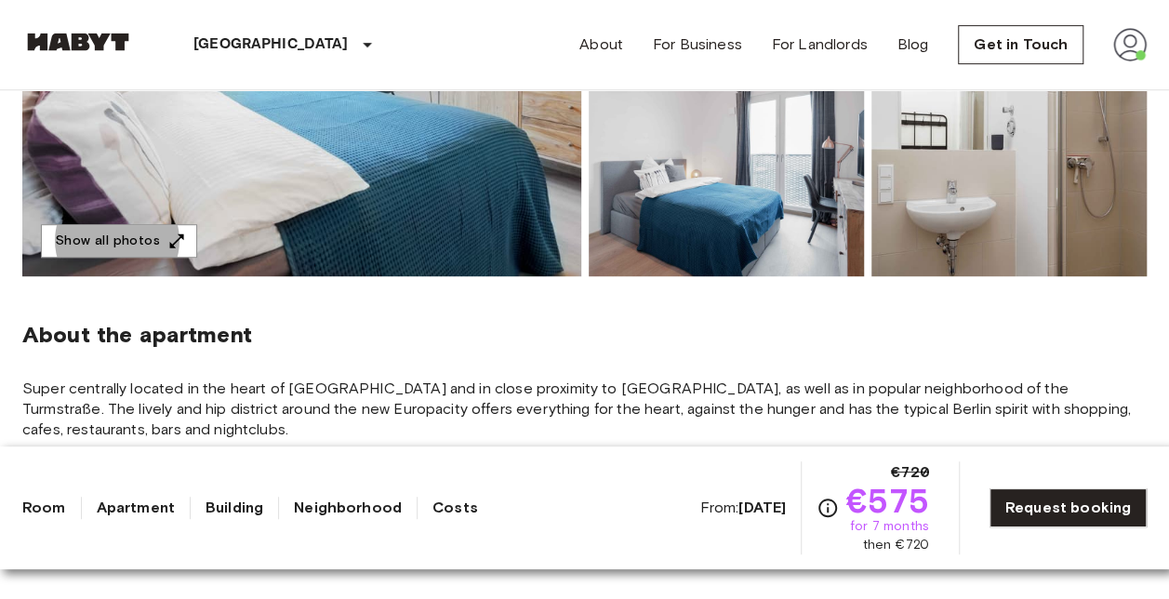
scroll to position [478, 0]
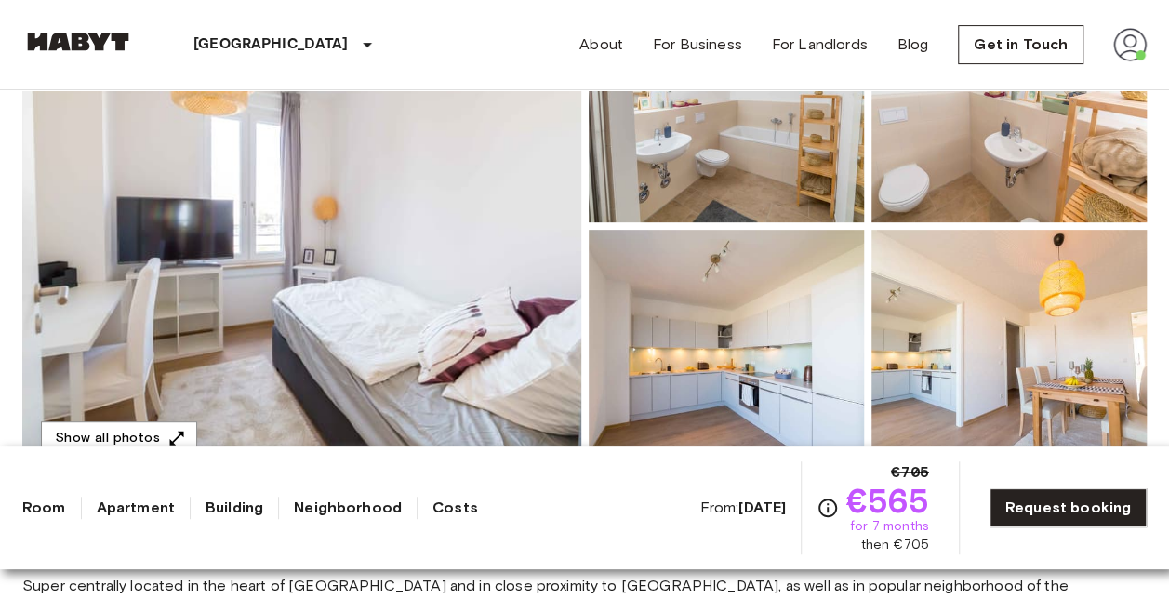
scroll to position [284, 0]
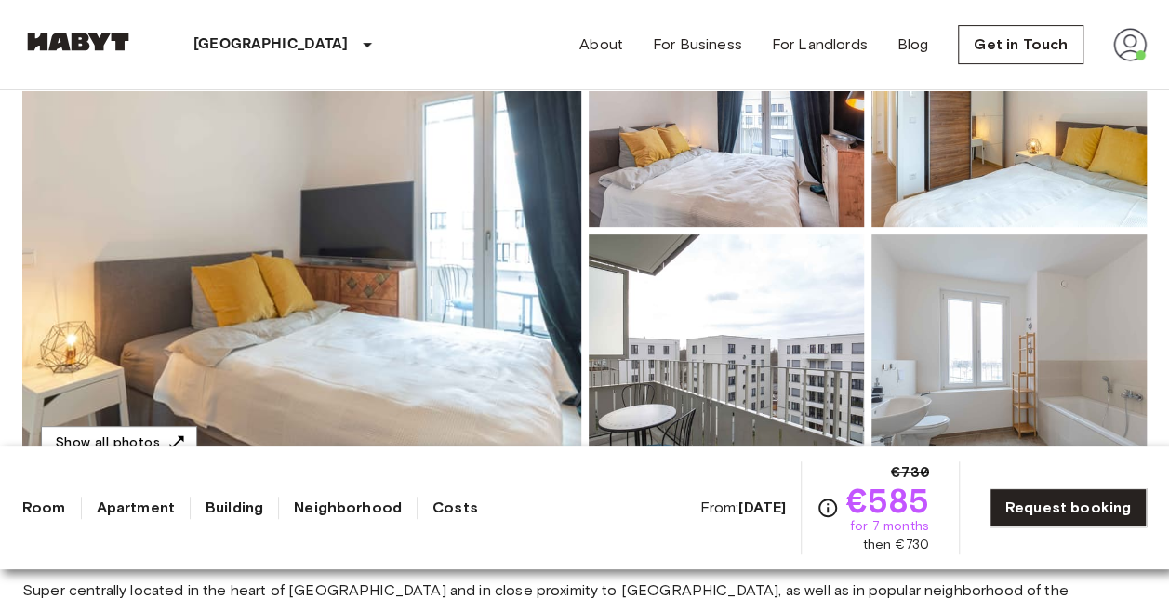
scroll to position [277, 0]
click at [167, 430] on button "Show all photos" at bounding box center [119, 442] width 156 height 34
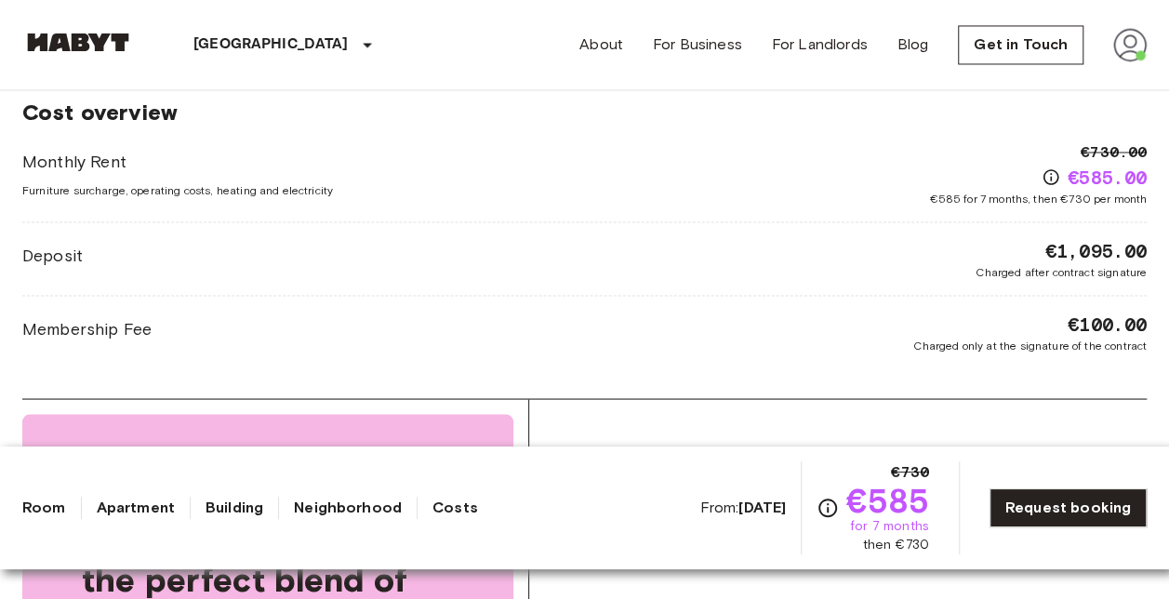
scroll to position [1582, 0]
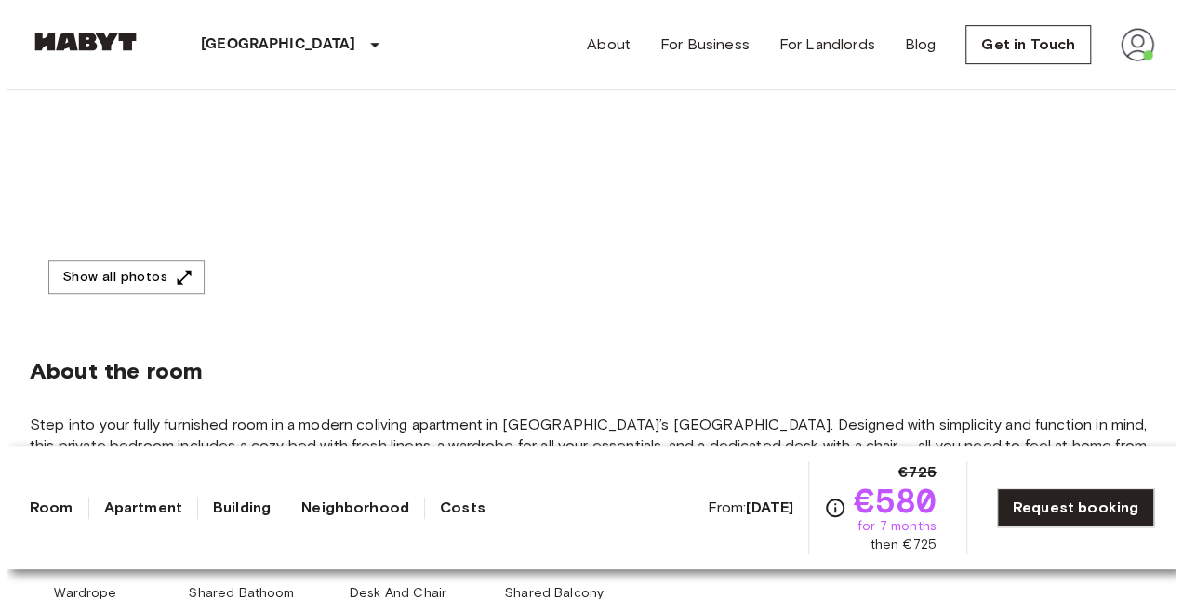
scroll to position [443, 0]
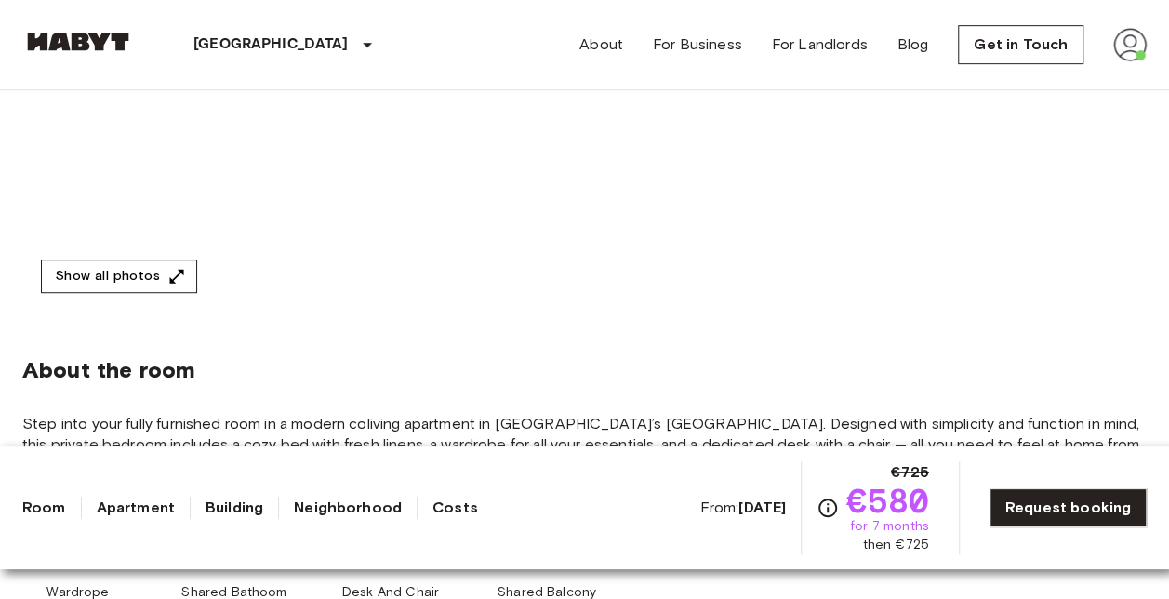
click at [147, 260] on button "Show all photos" at bounding box center [119, 277] width 156 height 34
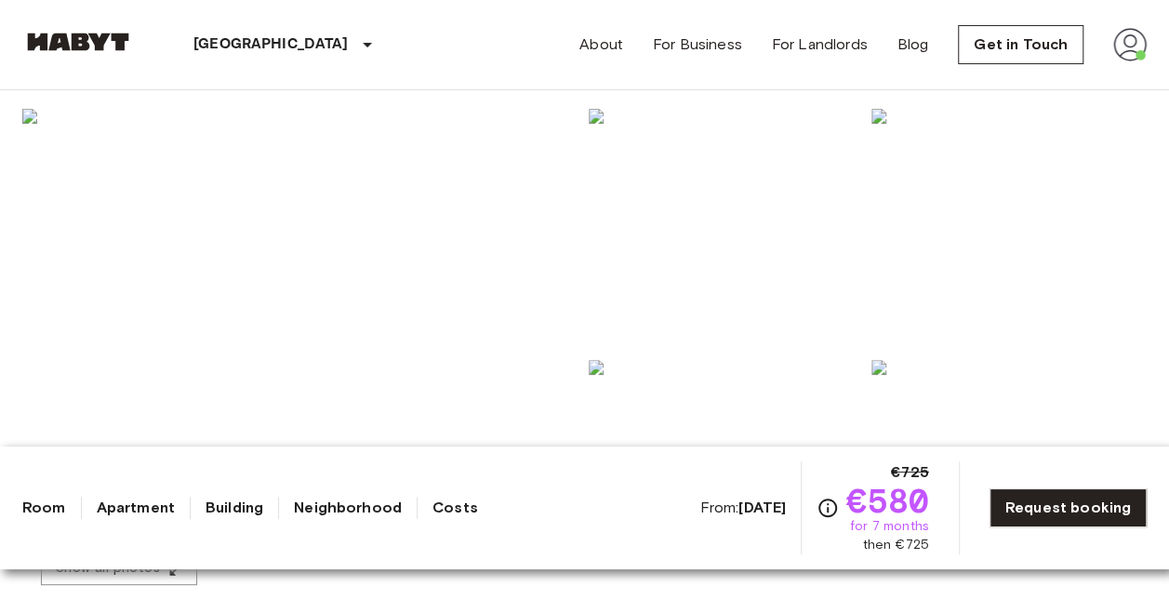
scroll to position [164, 0]
click at [350, 315] on img at bounding box center [301, 343] width 559 height 495
